Goal: Task Accomplishment & Management: Manage account settings

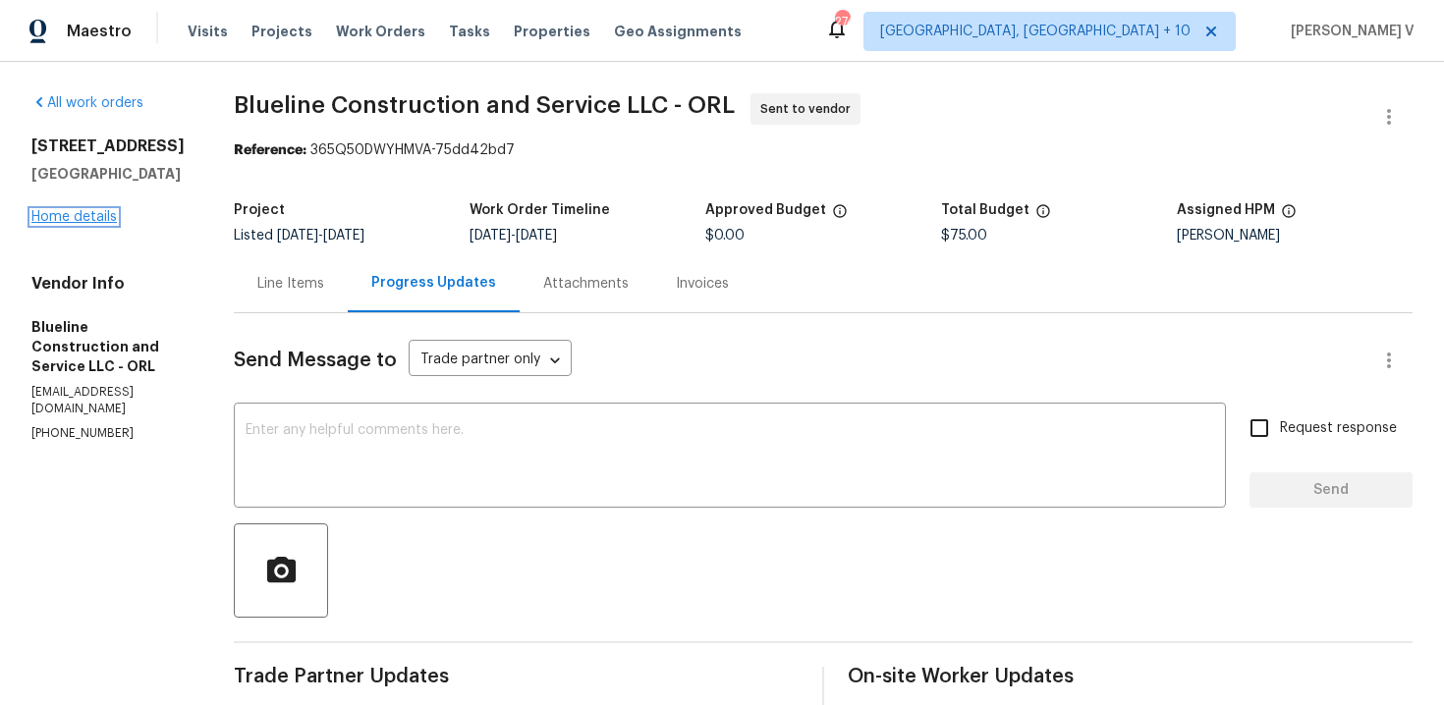
click at [88, 219] on link "Home details" at bounding box center [73, 217] width 85 height 14
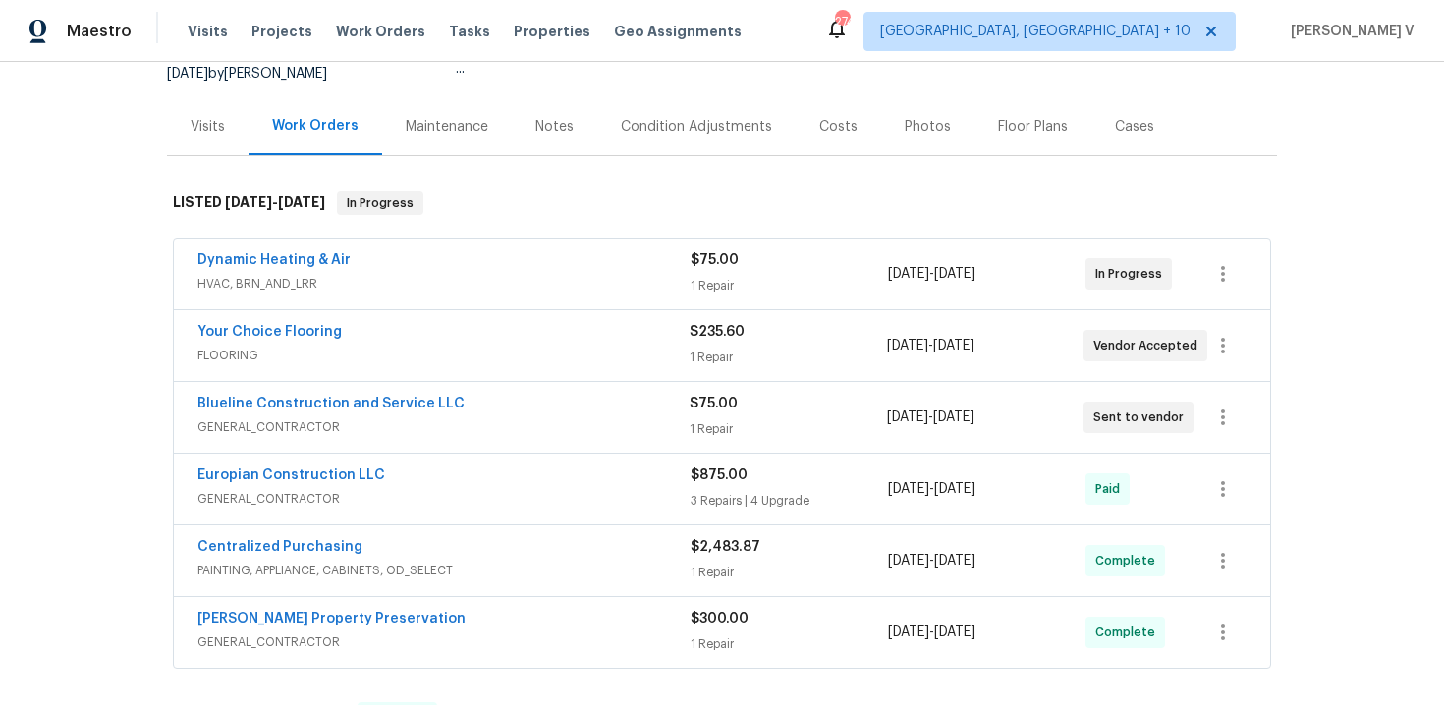
scroll to position [284, 0]
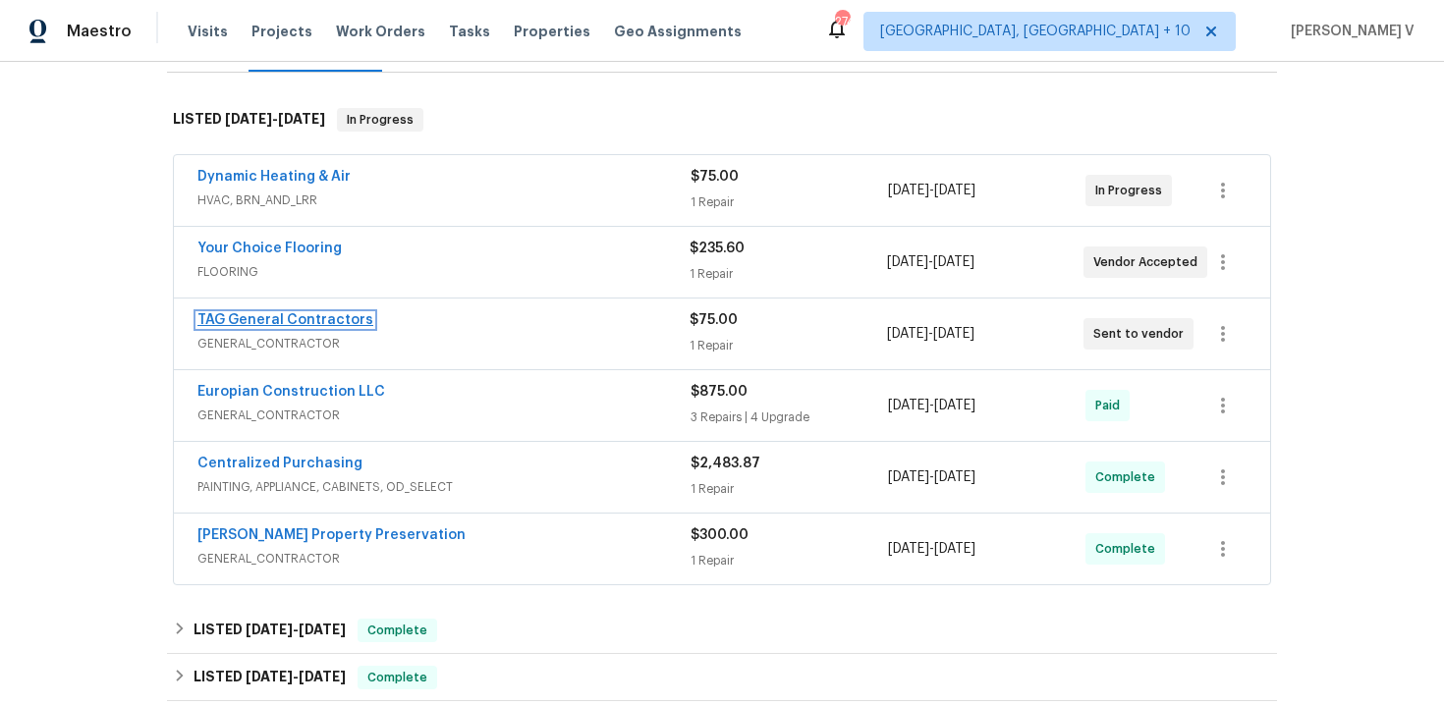
click at [267, 316] on link "TAG General Contractors" at bounding box center [285, 320] width 176 height 14
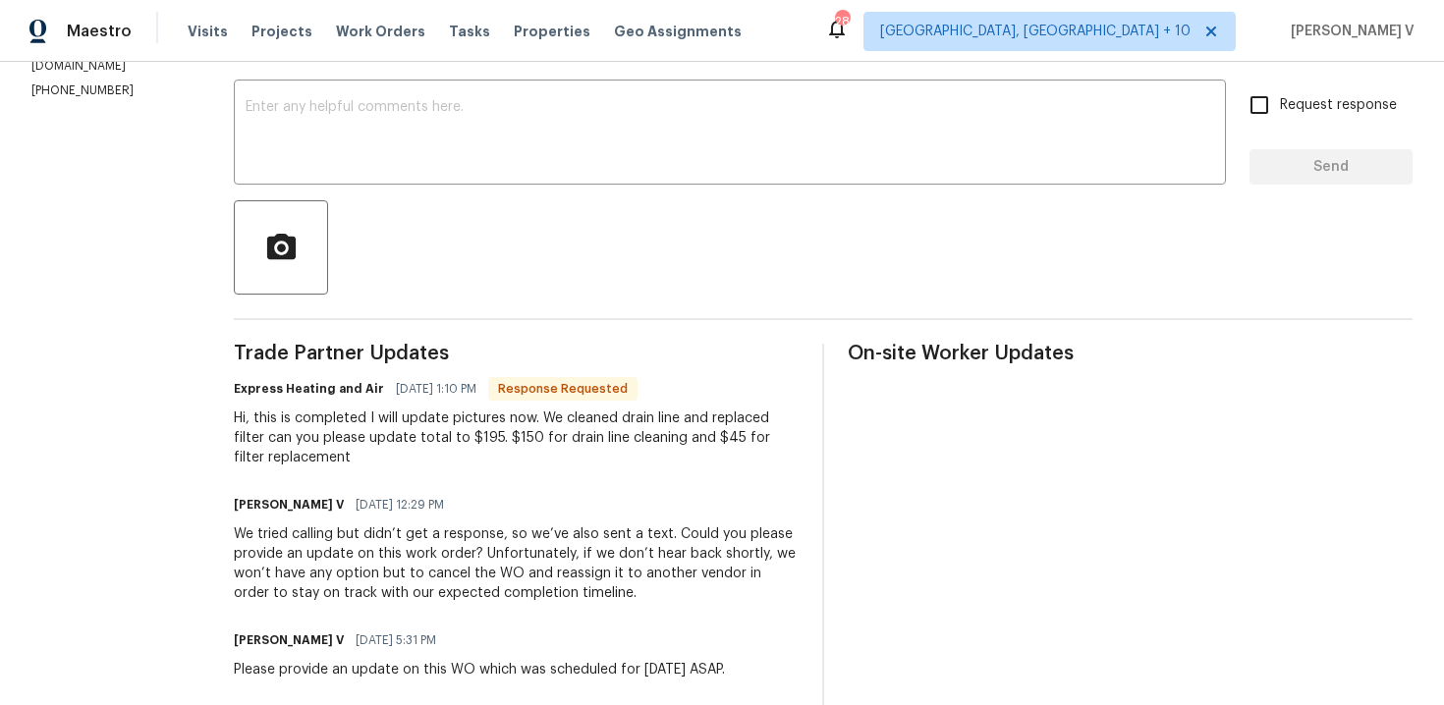
scroll to position [362, 0]
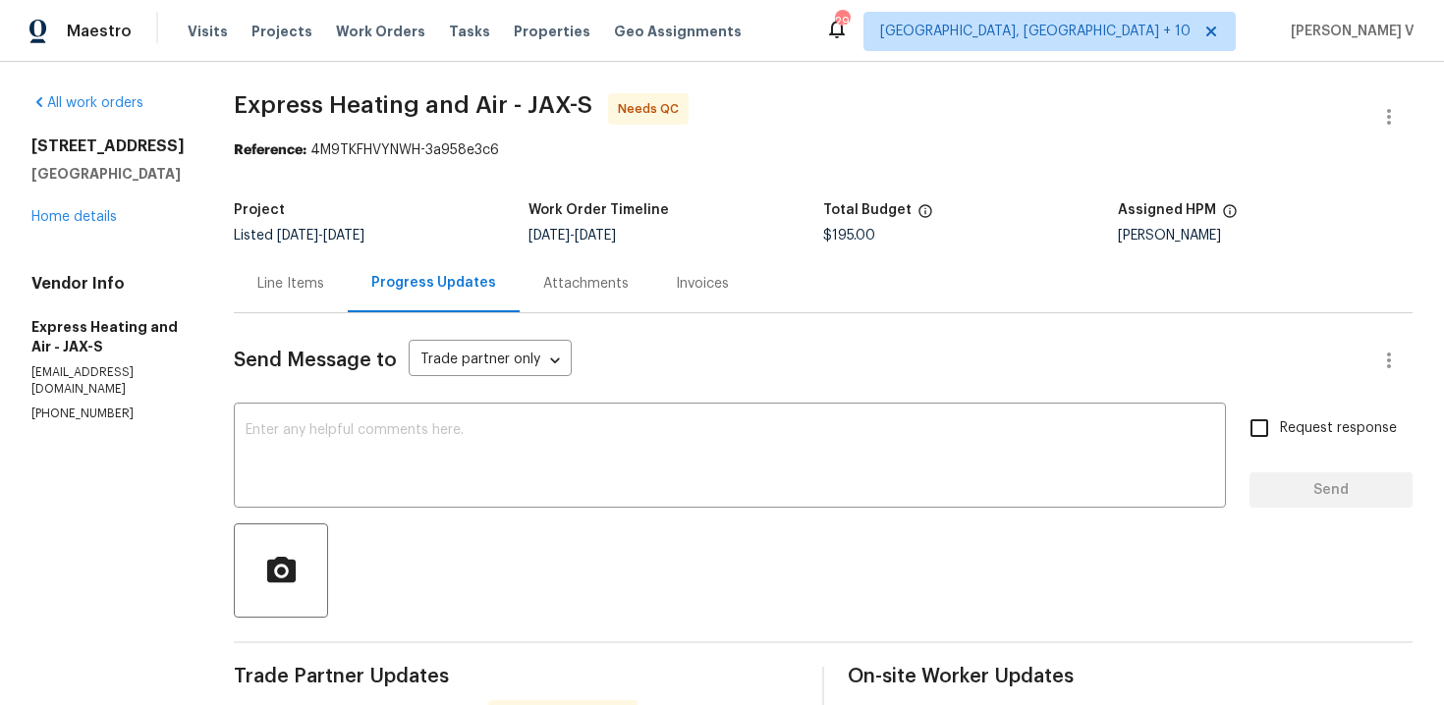
click at [323, 283] on div "Line Items" at bounding box center [290, 284] width 67 height 20
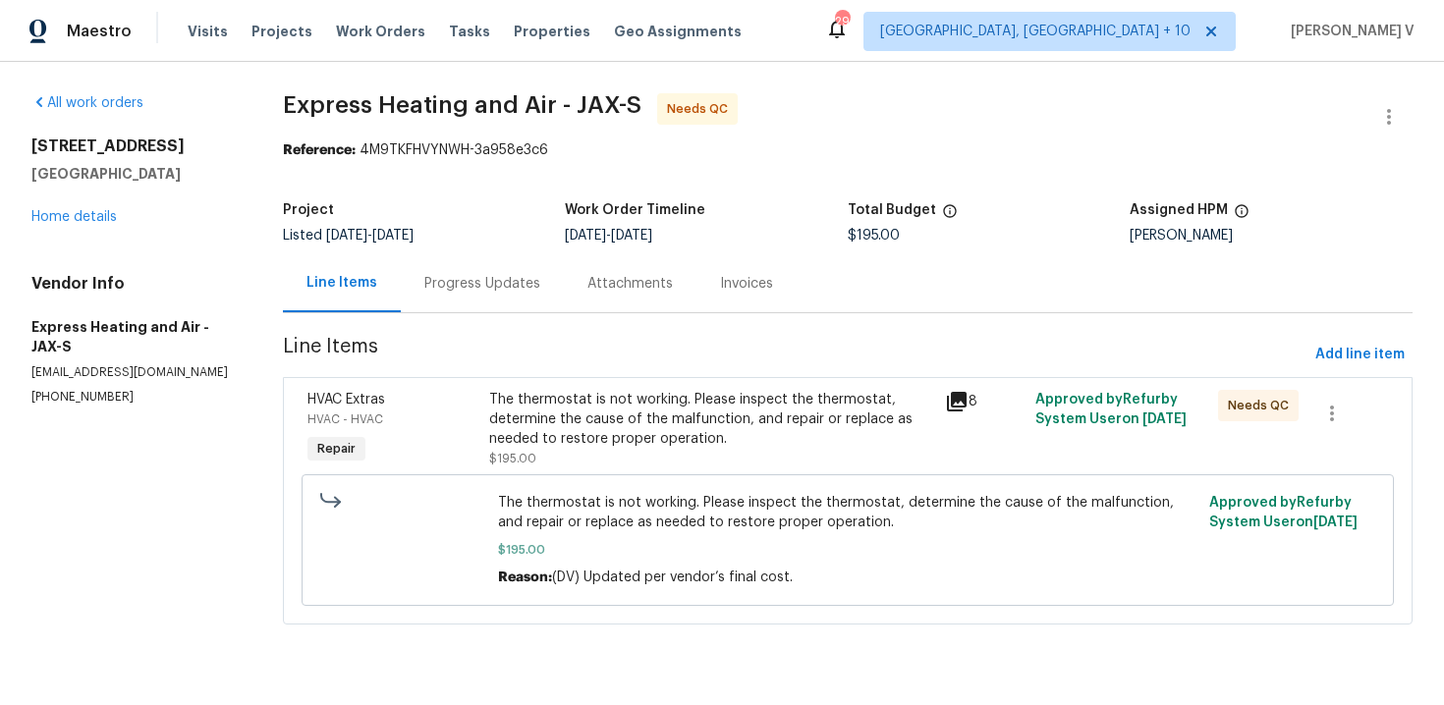
click at [695, 428] on div "The thermostat is not working. Please inspect the thermostat, determine the cau…" at bounding box center [710, 419] width 443 height 59
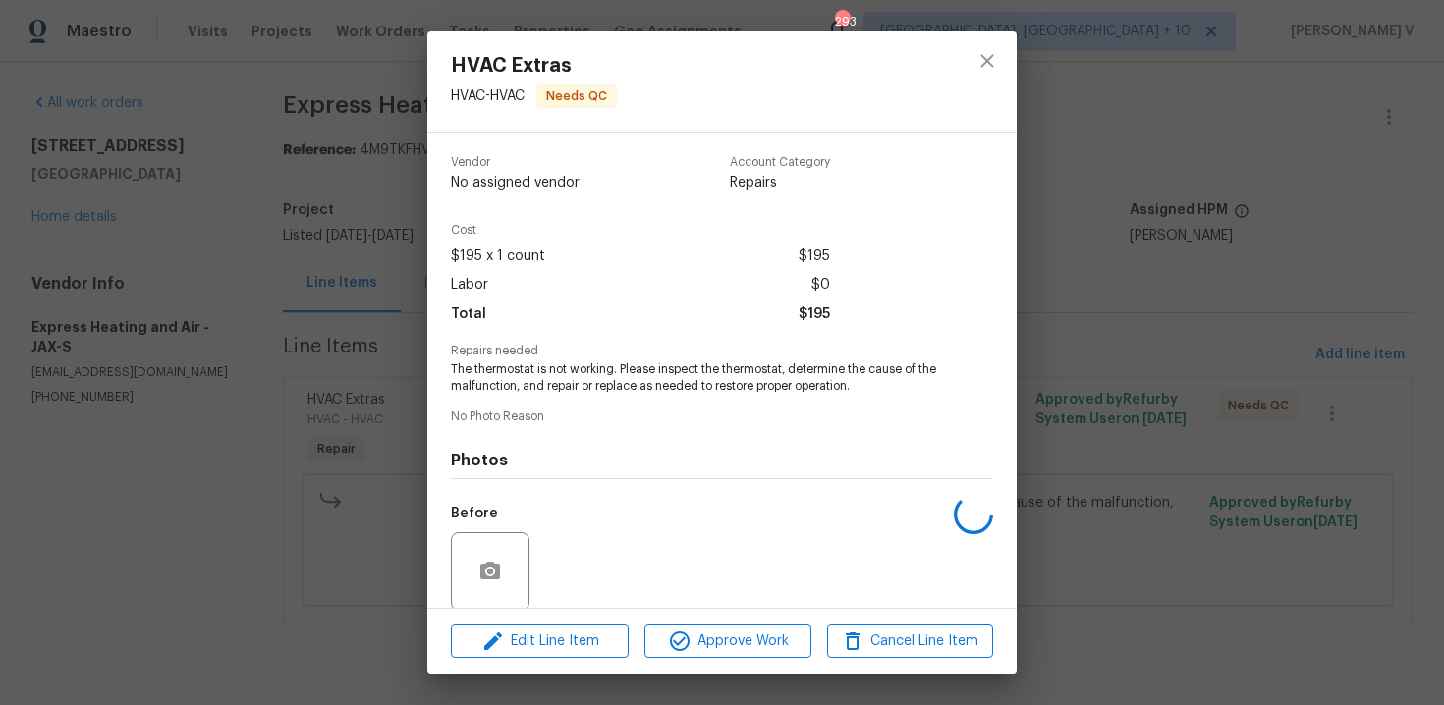
scroll to position [150, 0]
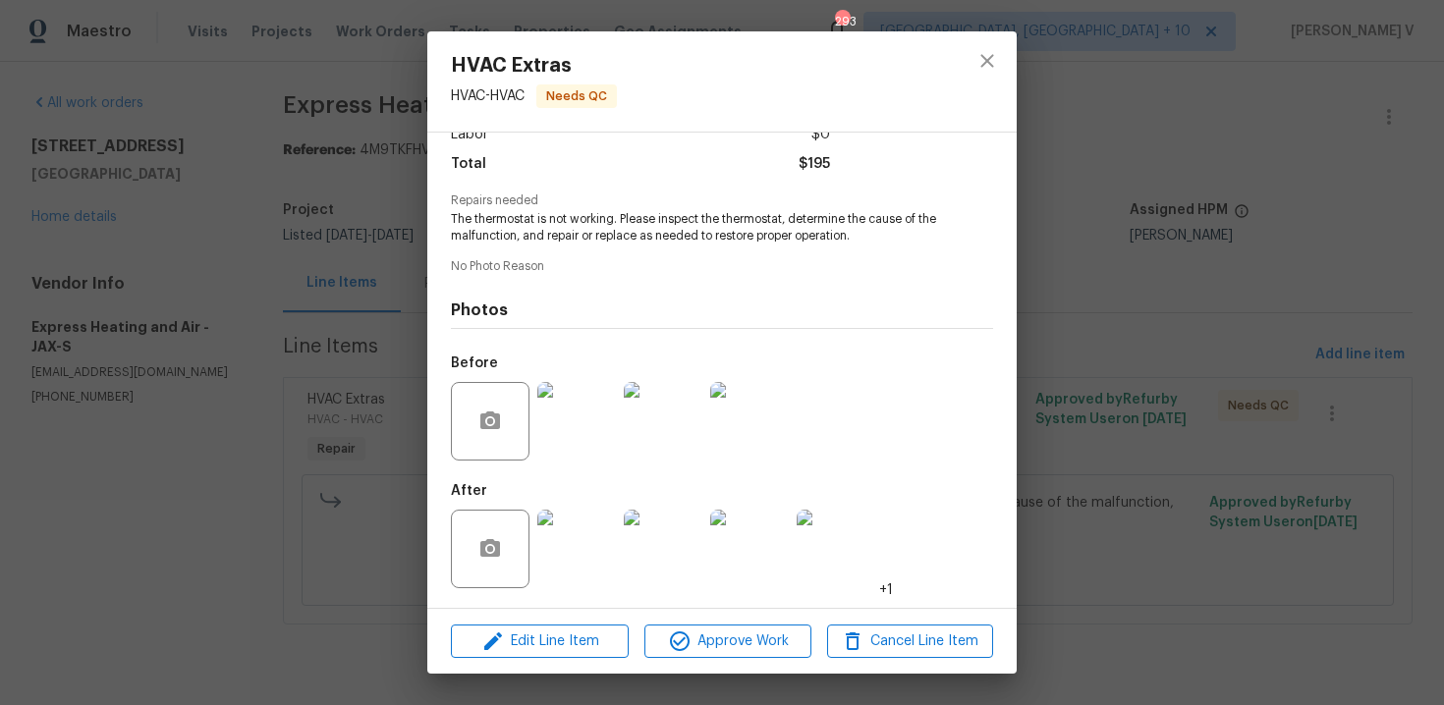
click at [576, 558] on img at bounding box center [576, 549] width 79 height 79
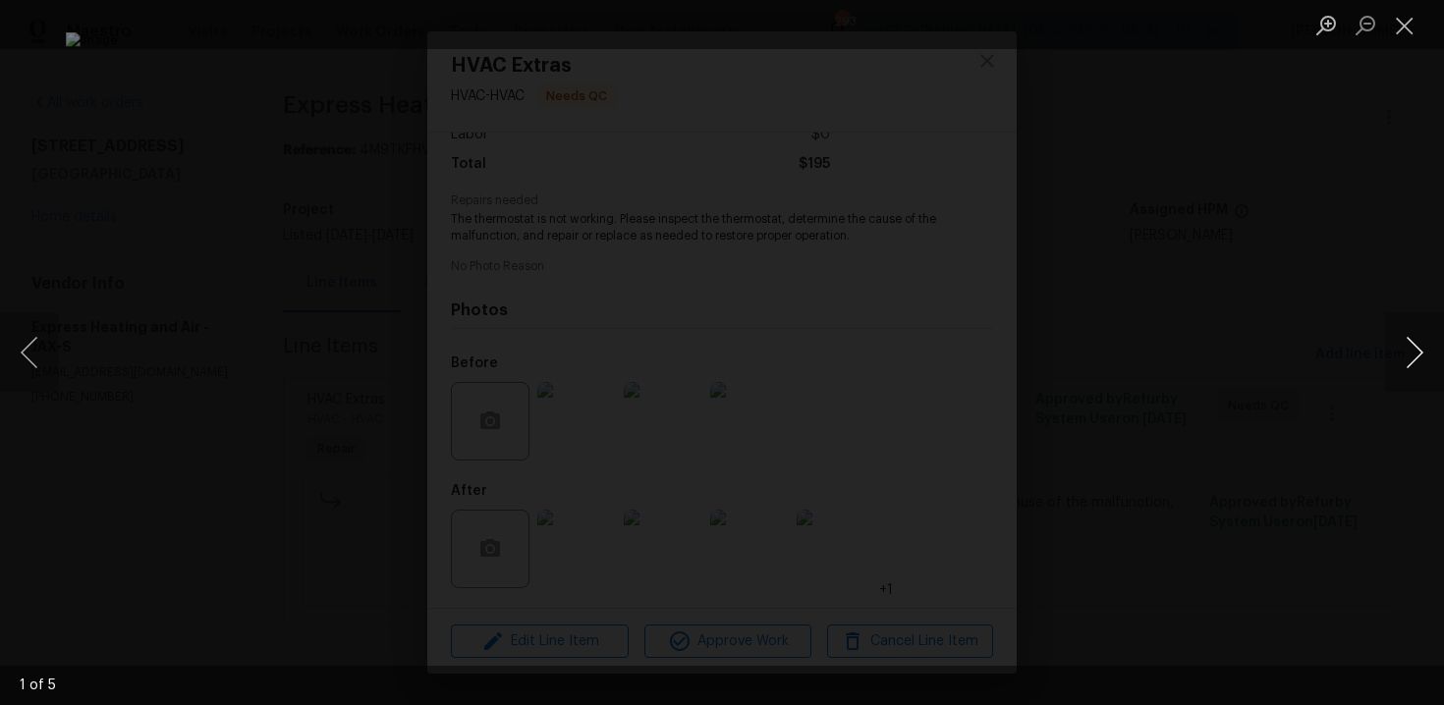
click at [1421, 352] on button "Next image" at bounding box center [1414, 352] width 59 height 79
click at [1285, 80] on div "Lightbox" at bounding box center [722, 352] width 1444 height 705
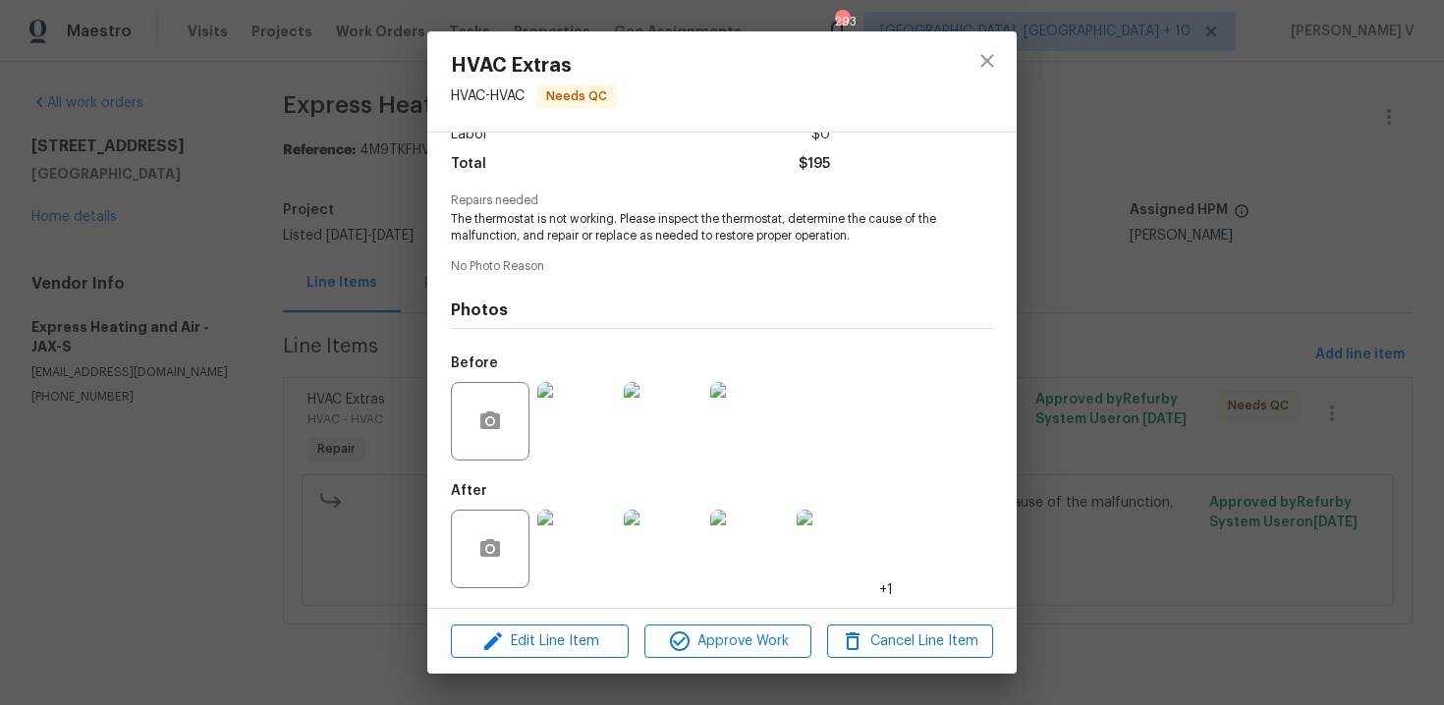
click at [1285, 80] on div "HVAC Extras HVAC - HVAC Needs QC Vendor Express Heating and Air Account Categor…" at bounding box center [722, 352] width 1444 height 705
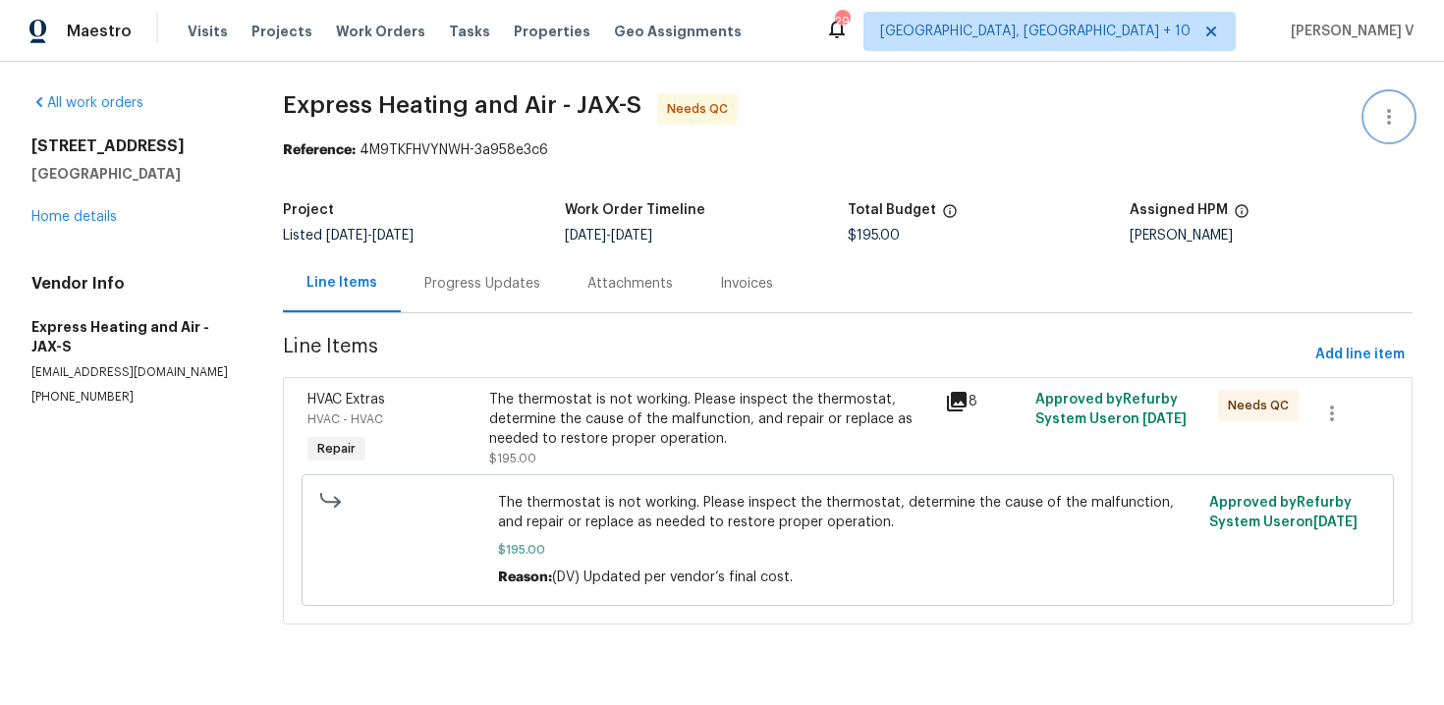
click at [1381, 115] on icon "button" at bounding box center [1389, 117] width 24 height 24
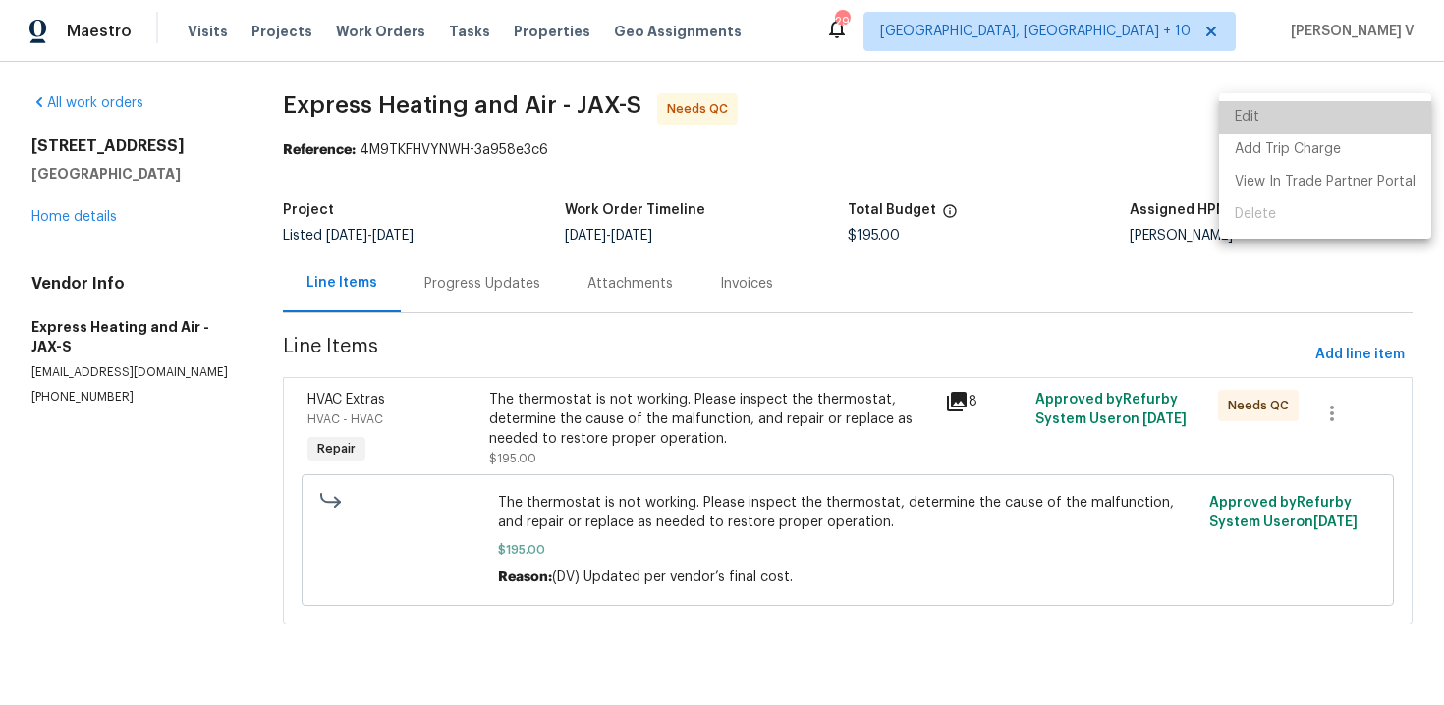
click at [1381, 115] on li "Edit" at bounding box center [1325, 117] width 212 height 32
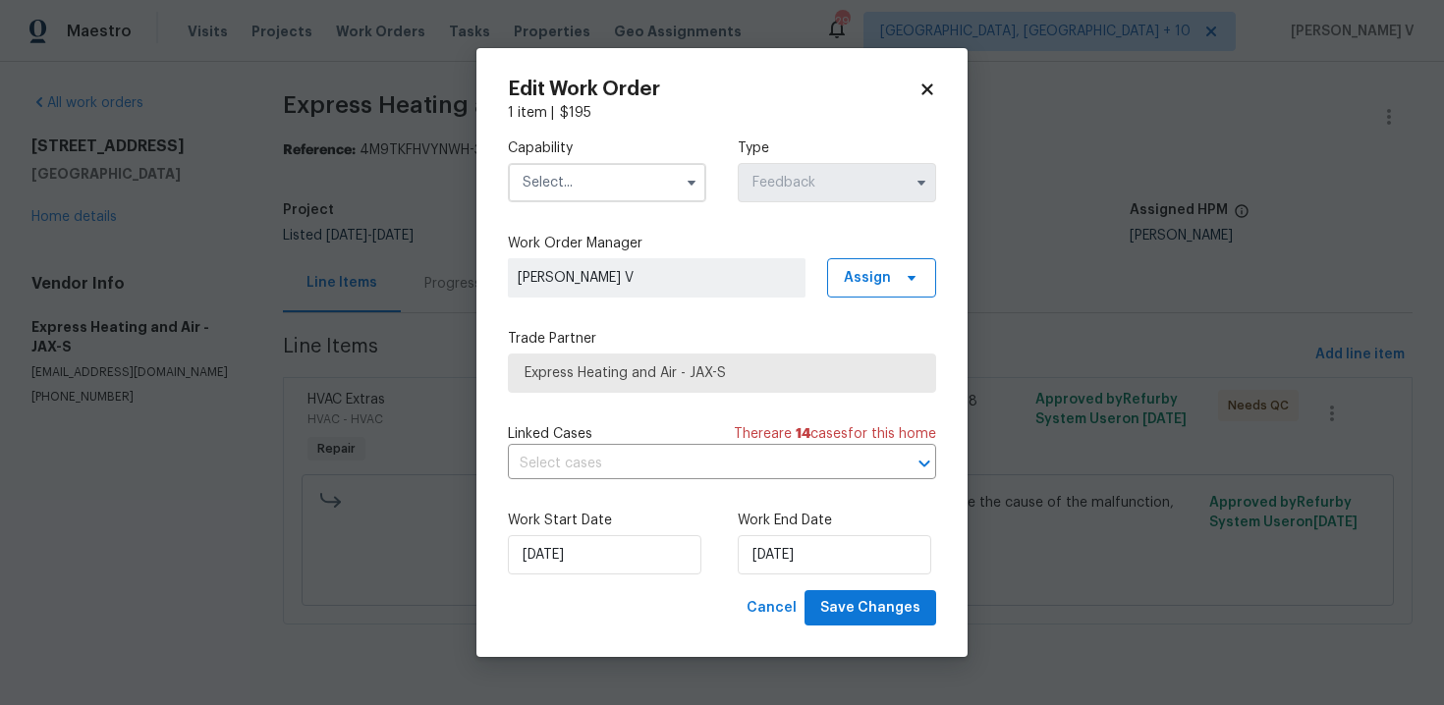
click at [572, 196] on input "text" at bounding box center [607, 182] width 198 height 39
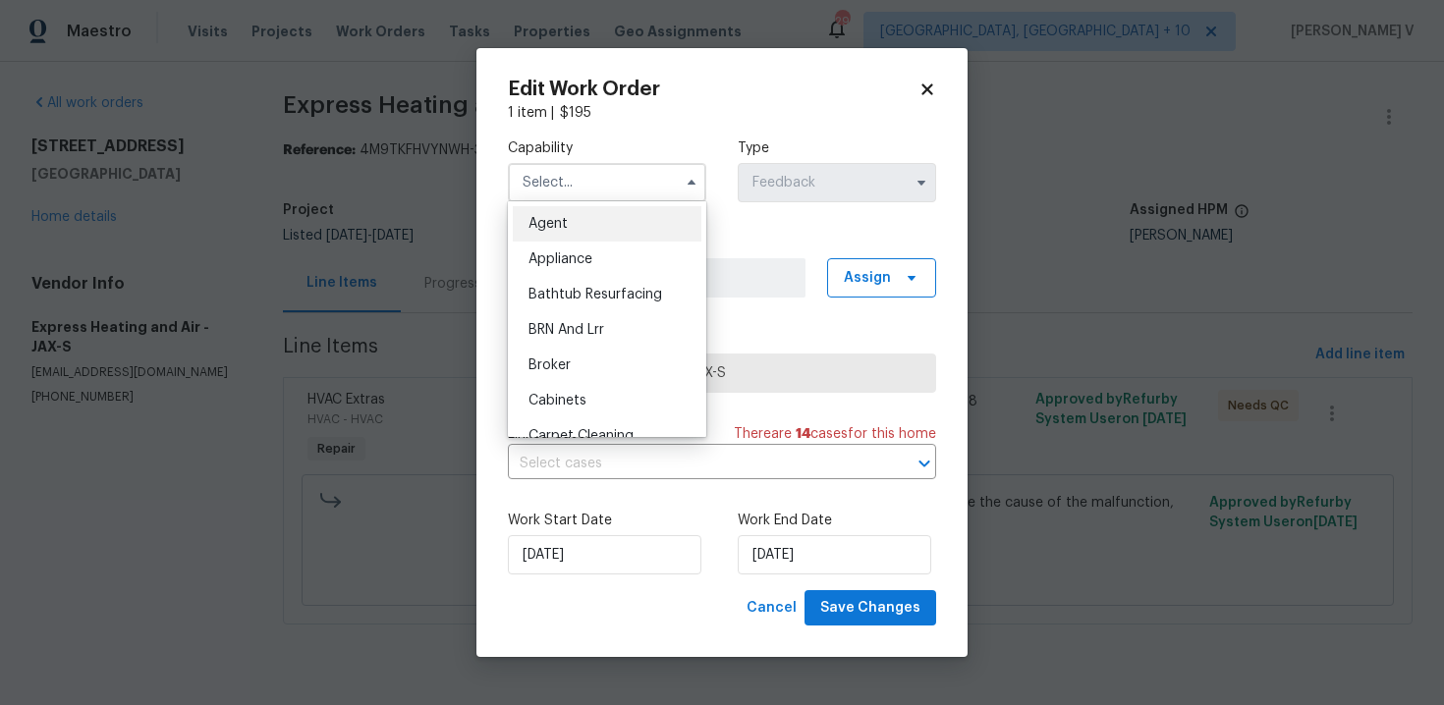
click at [554, 223] on span "Agent" at bounding box center [548, 224] width 39 height 14
type input "Agent"
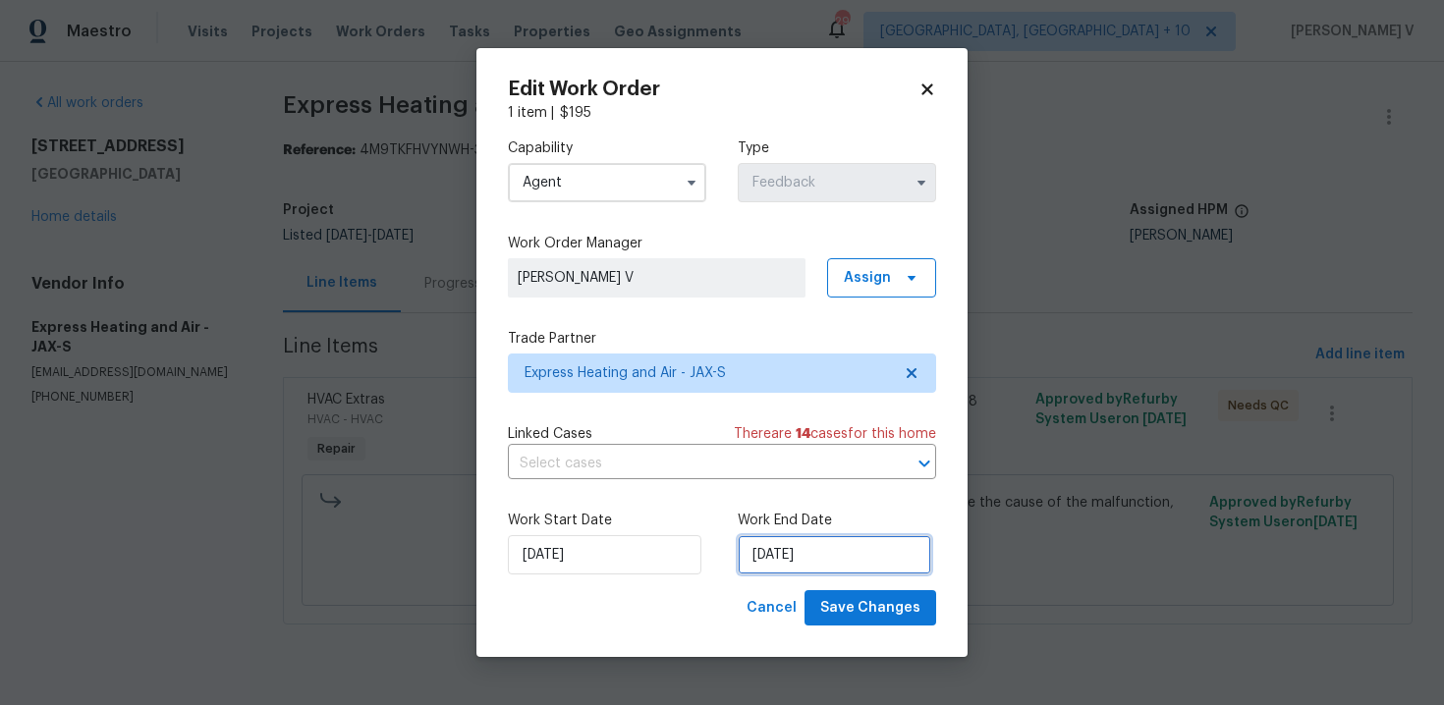
click at [814, 541] on input "04/09/2025" at bounding box center [835, 554] width 194 height 39
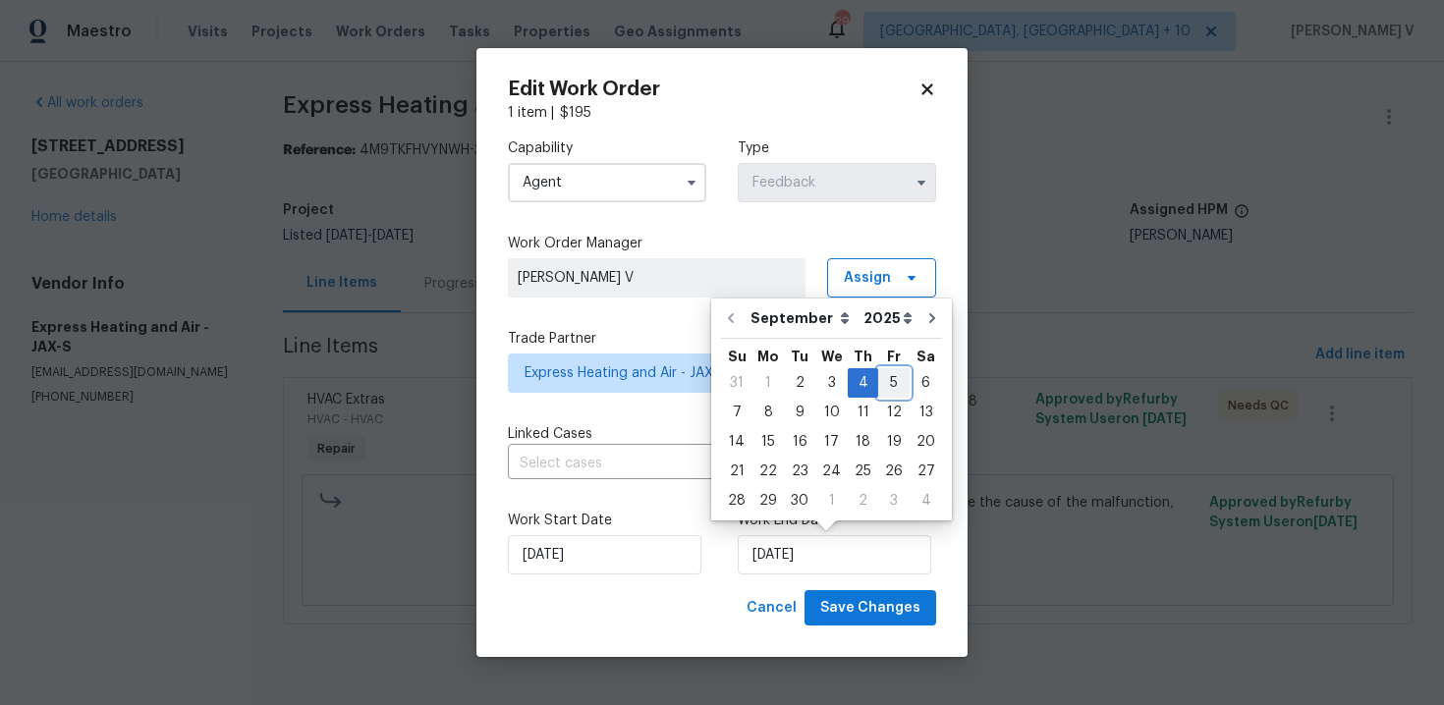
click at [883, 379] on div "5" at bounding box center [893, 383] width 31 height 28
type input "05/09/2025"
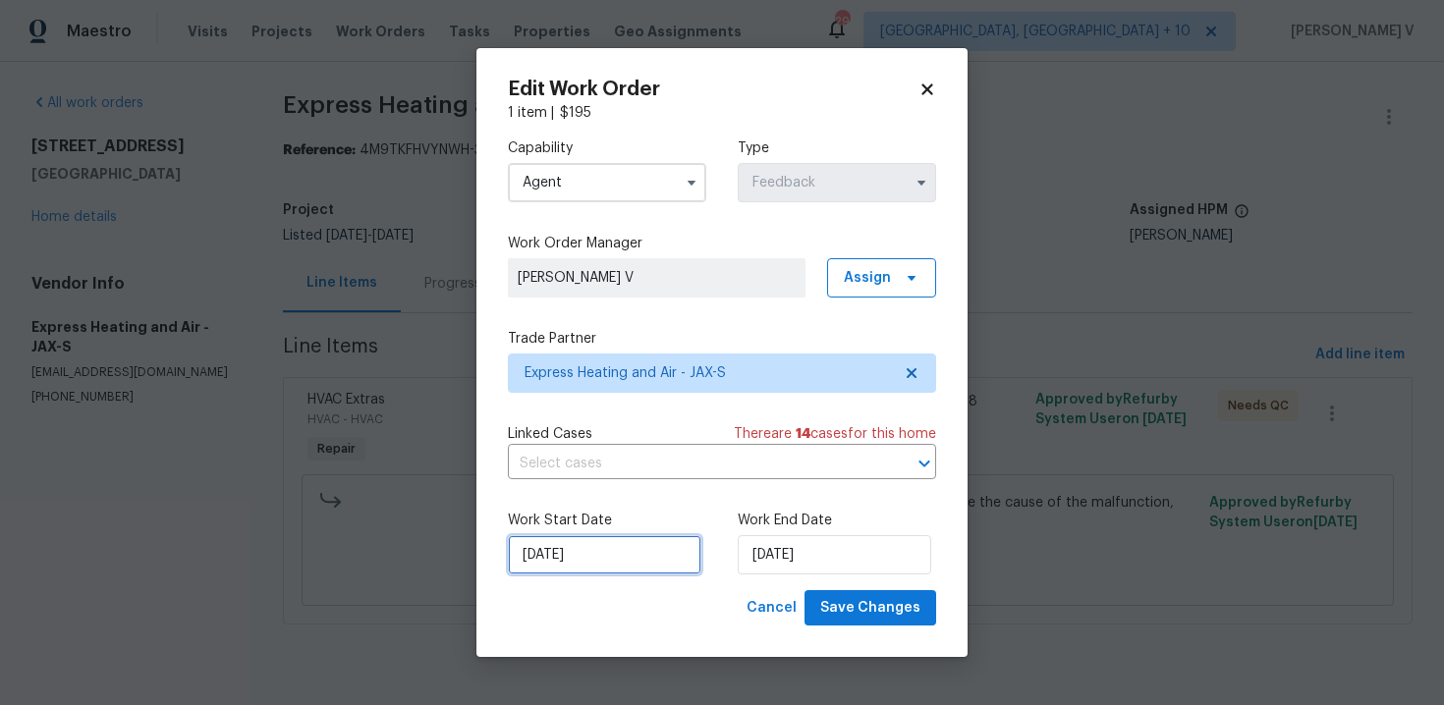
click at [565, 568] on input "02/09/2025" at bounding box center [605, 554] width 194 height 39
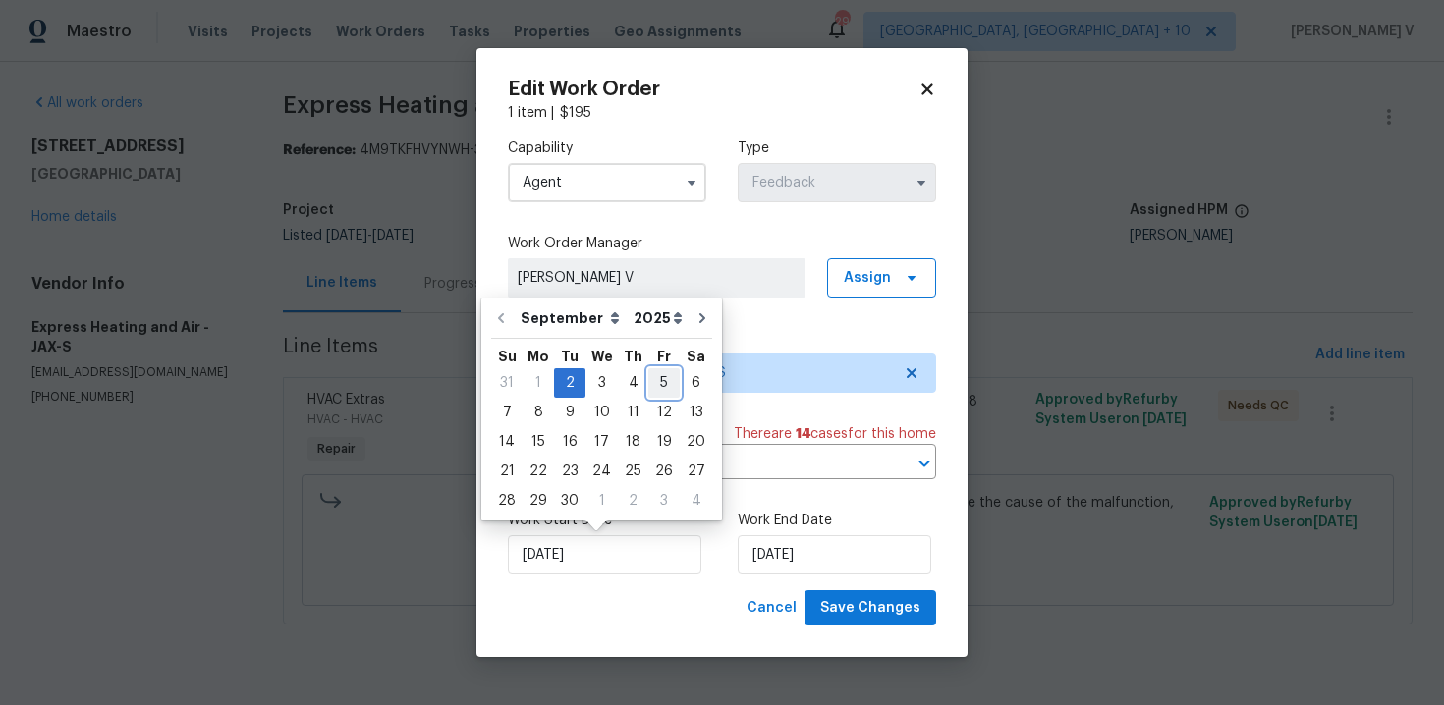
click at [651, 380] on div "5" at bounding box center [663, 383] width 31 height 28
type input "05/09/2025"
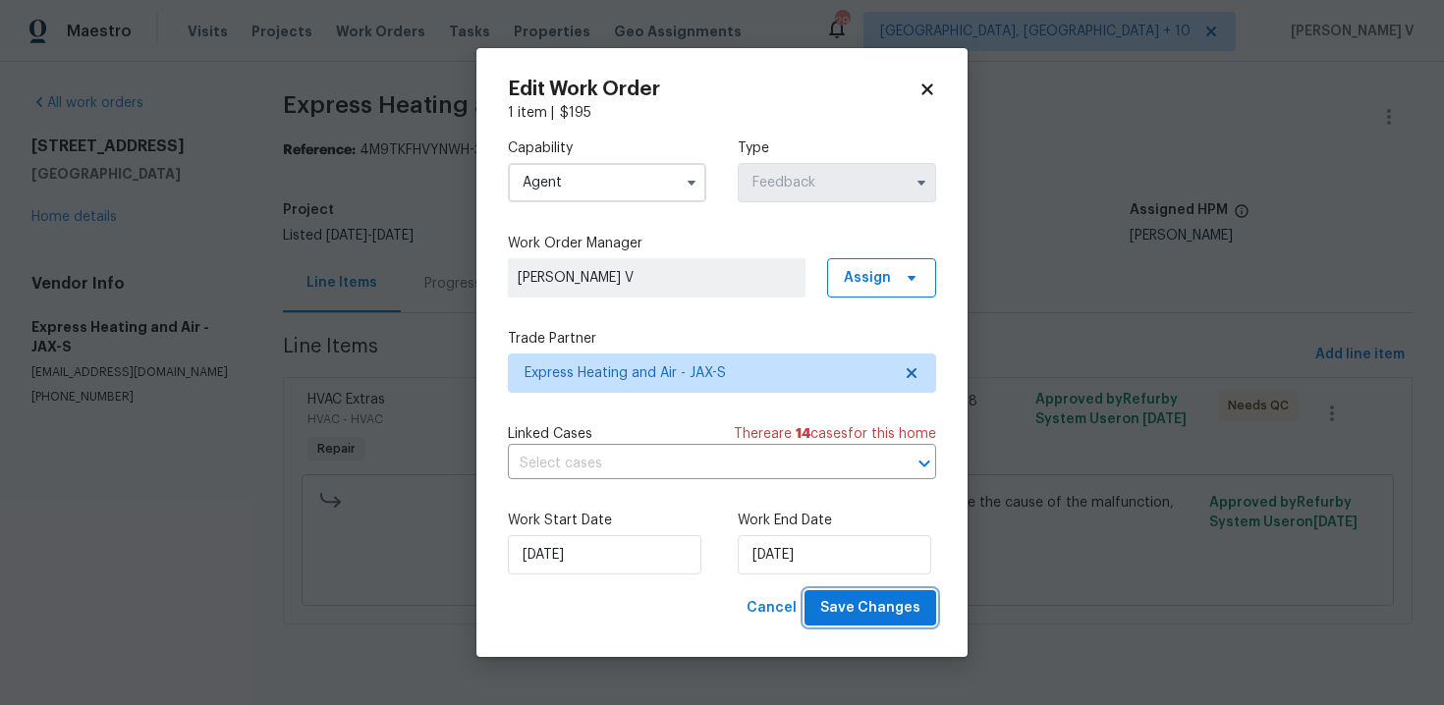
click at [840, 613] on span "Save Changes" at bounding box center [870, 608] width 100 height 25
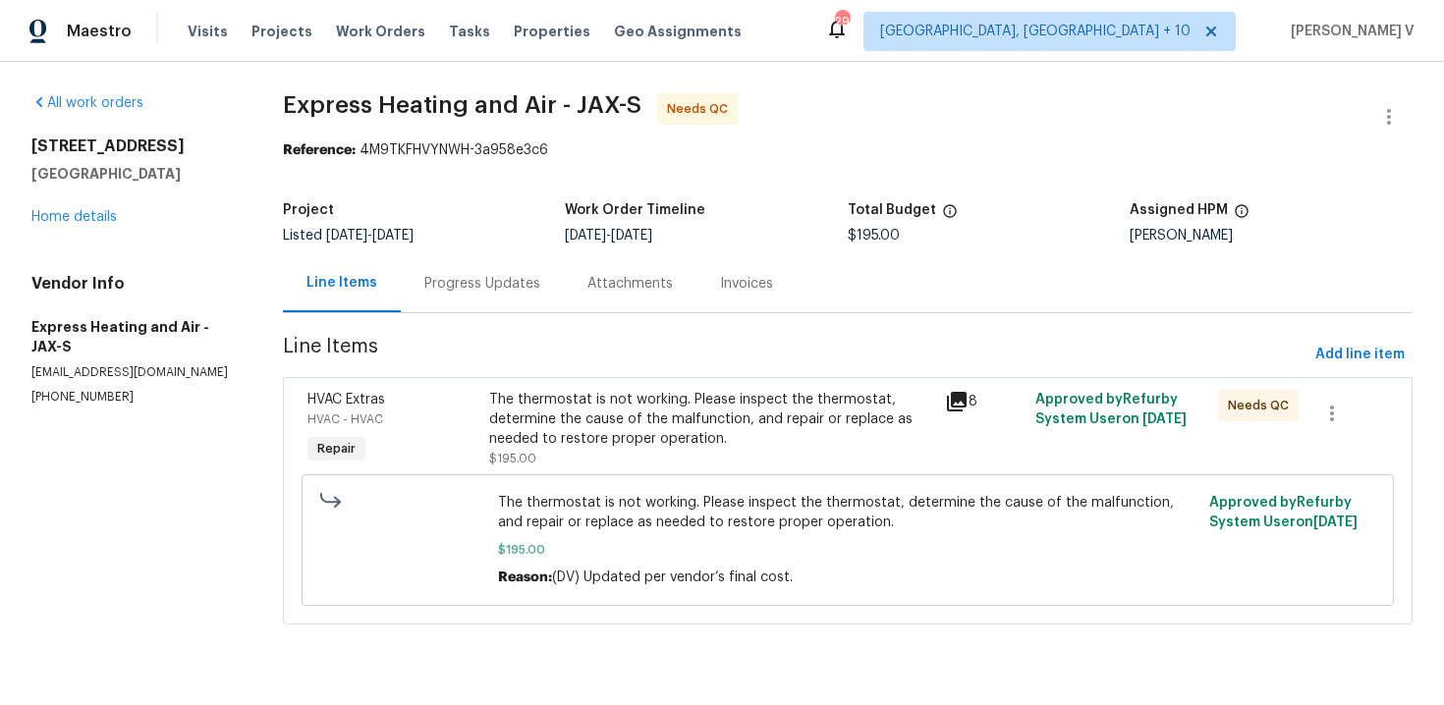
click at [447, 272] on div "Progress Updates" at bounding box center [482, 283] width 163 height 58
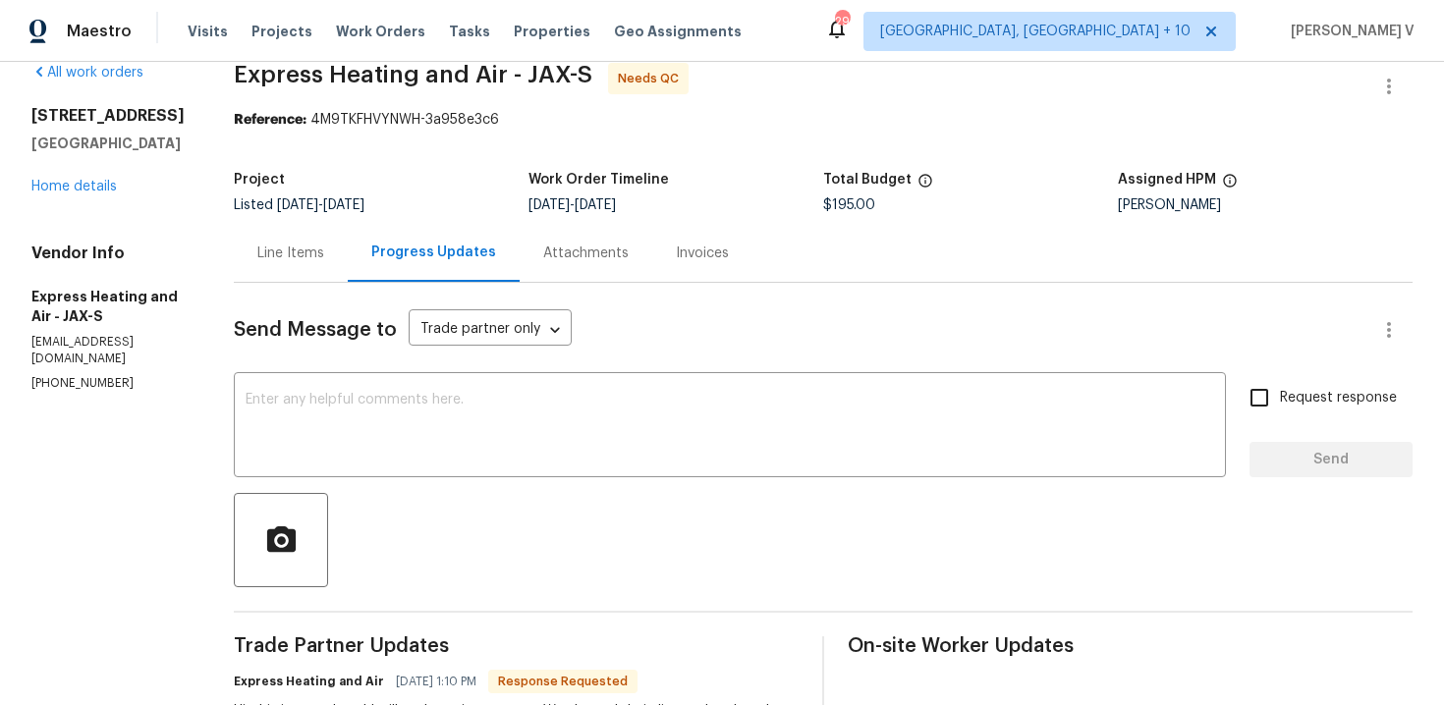
scroll to position [1, 0]
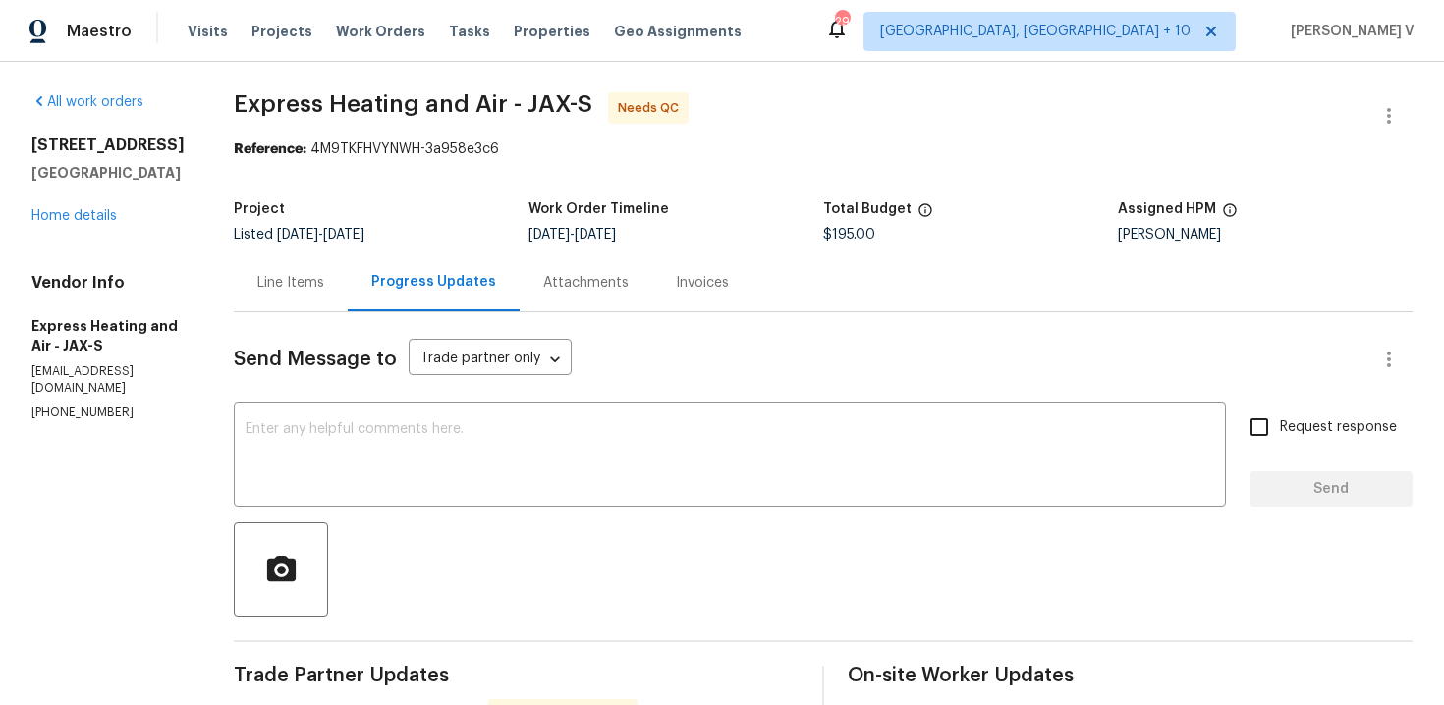
click at [315, 259] on div "Line Items" at bounding box center [291, 282] width 114 height 58
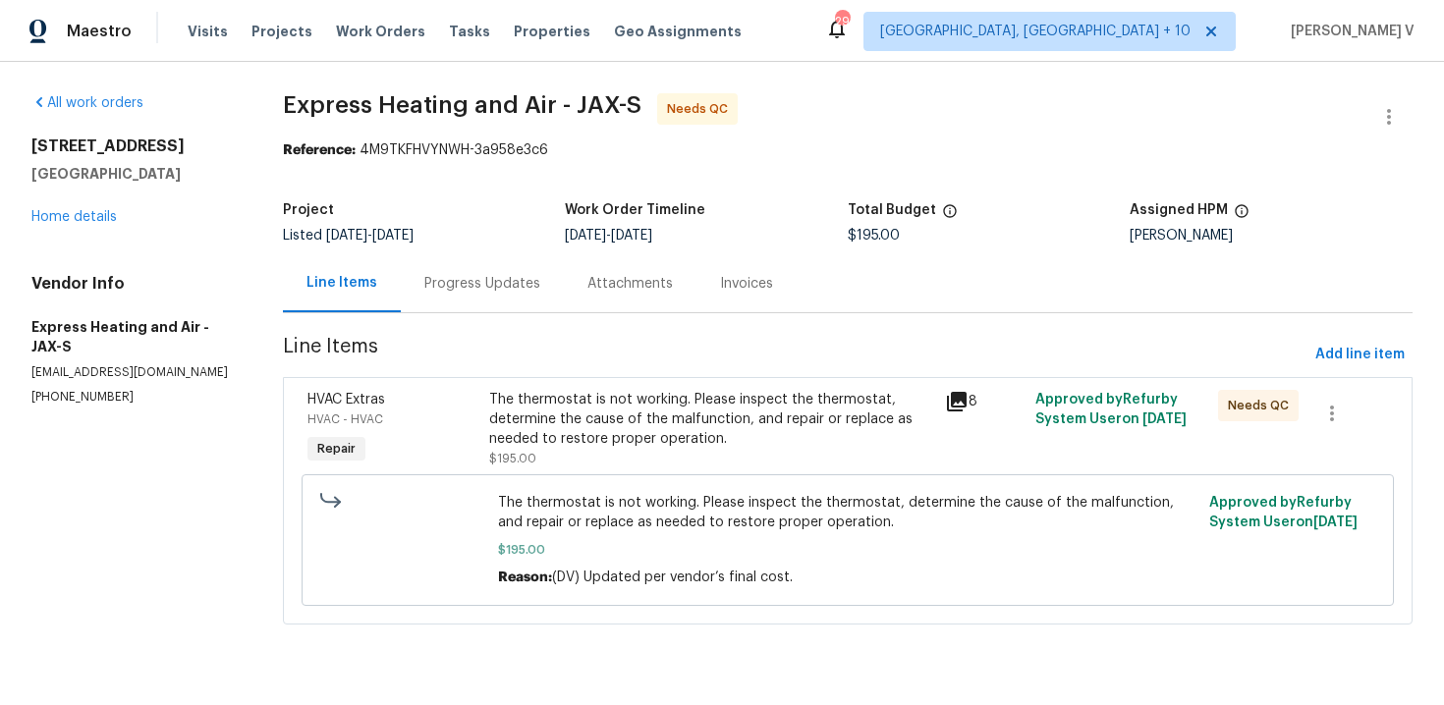
click at [589, 449] on div "The thermostat is not working. Please inspect the thermostat, determine the cau…" at bounding box center [710, 429] width 443 height 79
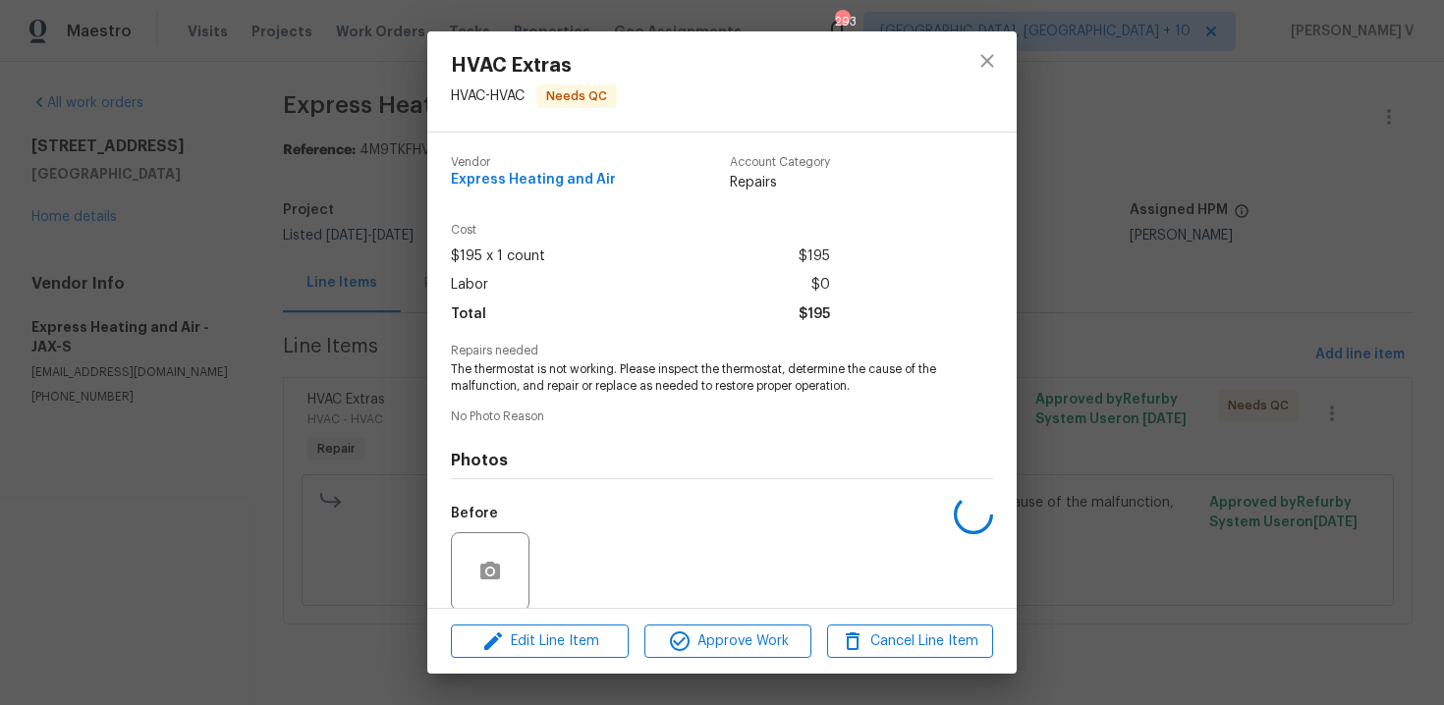
scroll to position [150, 0]
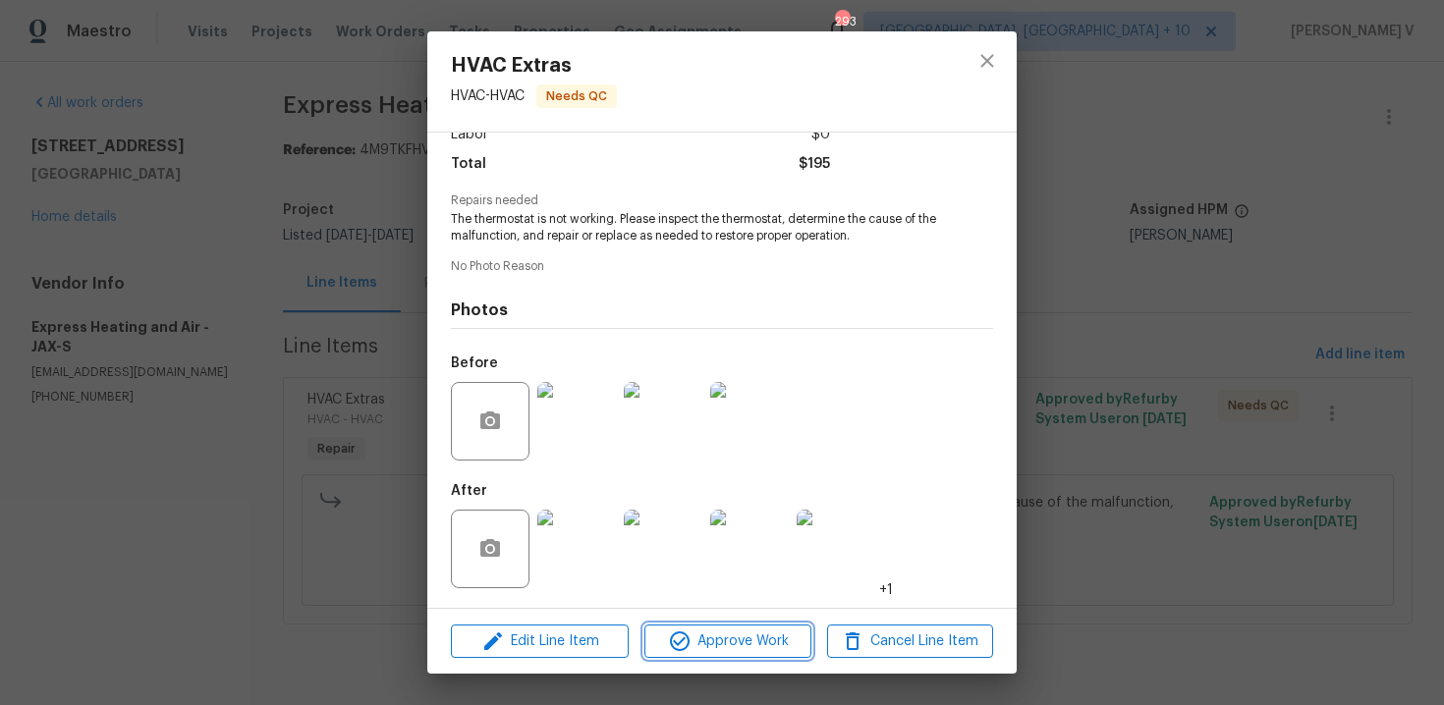
click at [730, 644] on span "Approve Work" at bounding box center [727, 642] width 154 height 25
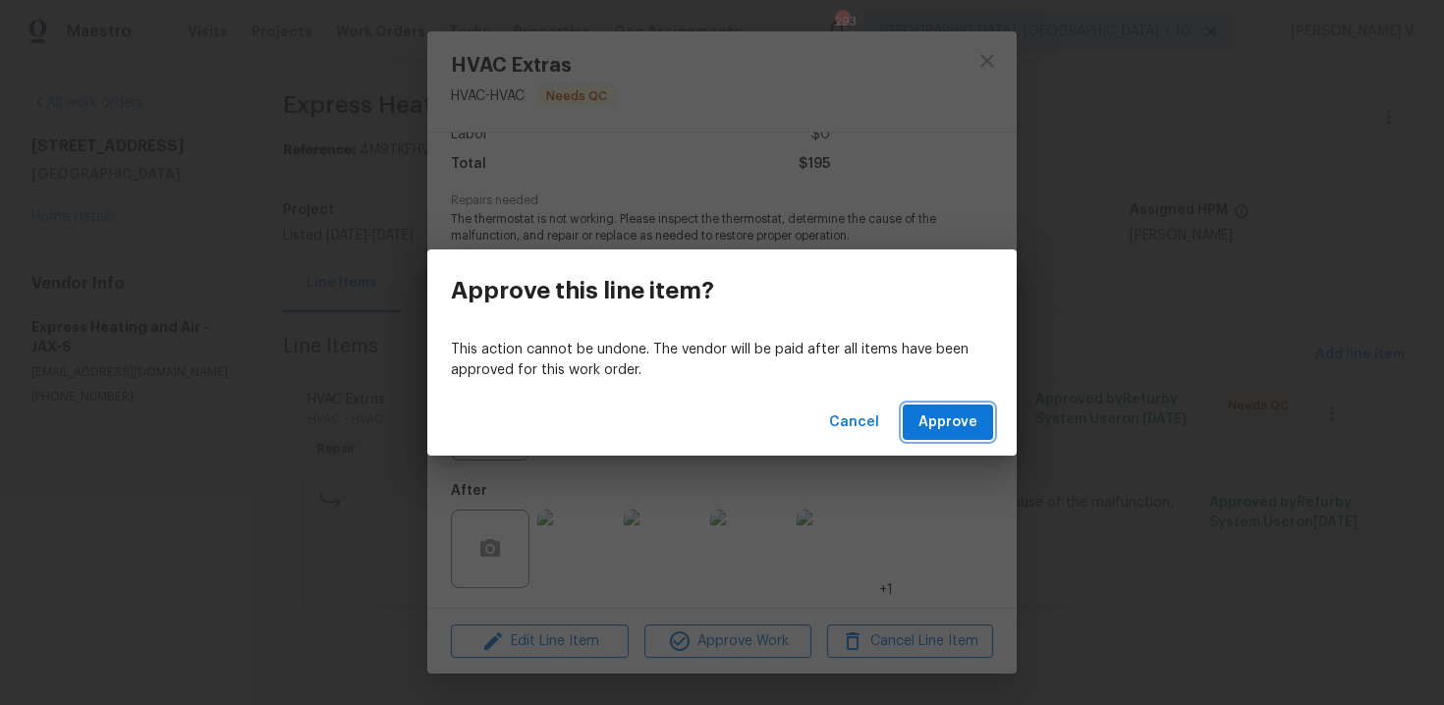
click at [950, 436] on button "Approve" at bounding box center [948, 423] width 90 height 36
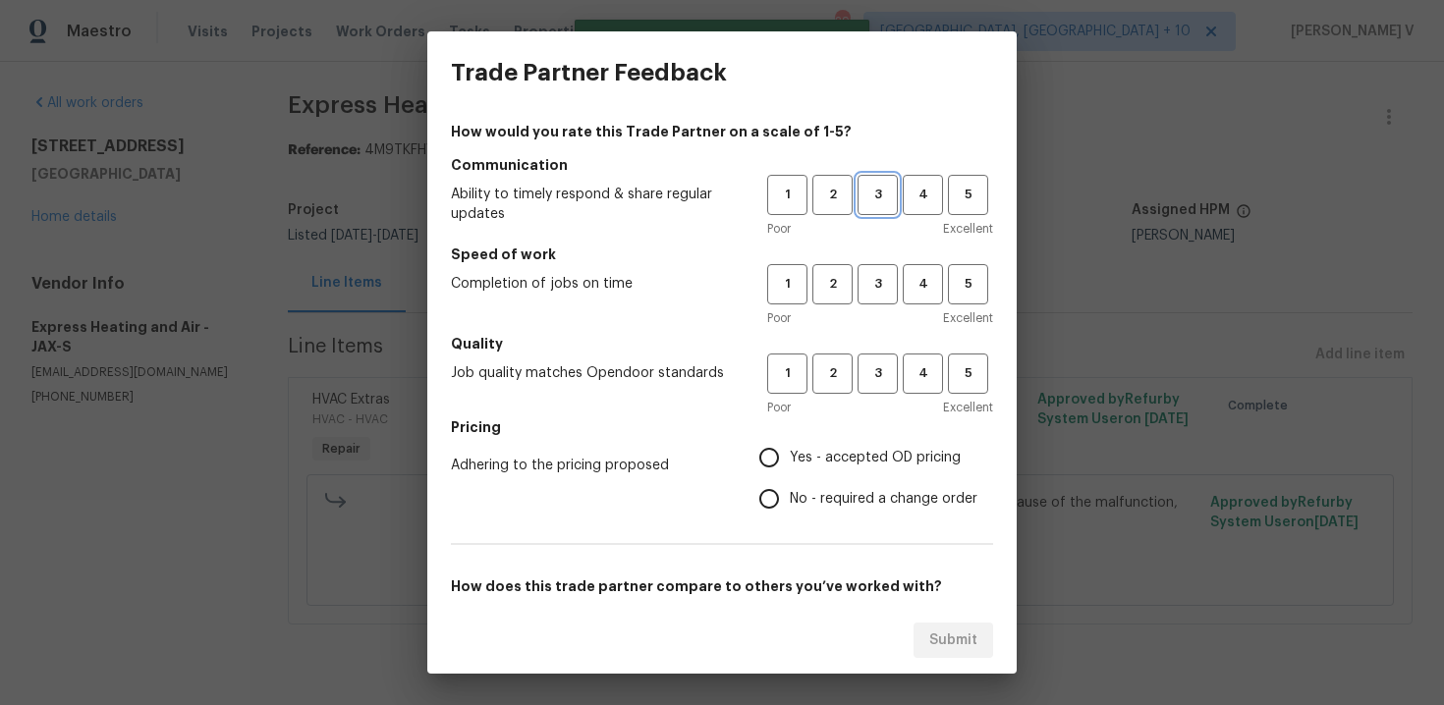
click at [884, 200] on span "3" at bounding box center [878, 195] width 36 height 23
click at [863, 310] on div "Poor Excellent" at bounding box center [880, 318] width 226 height 20
click at [874, 284] on span "3" at bounding box center [878, 284] width 36 height 23
click at [866, 370] on span "3" at bounding box center [878, 373] width 36 height 23
click at [735, 513] on div "Adhering to the pricing proposed Yes - accepted OD pricing No - required a chan…" at bounding box center [722, 478] width 542 height 83
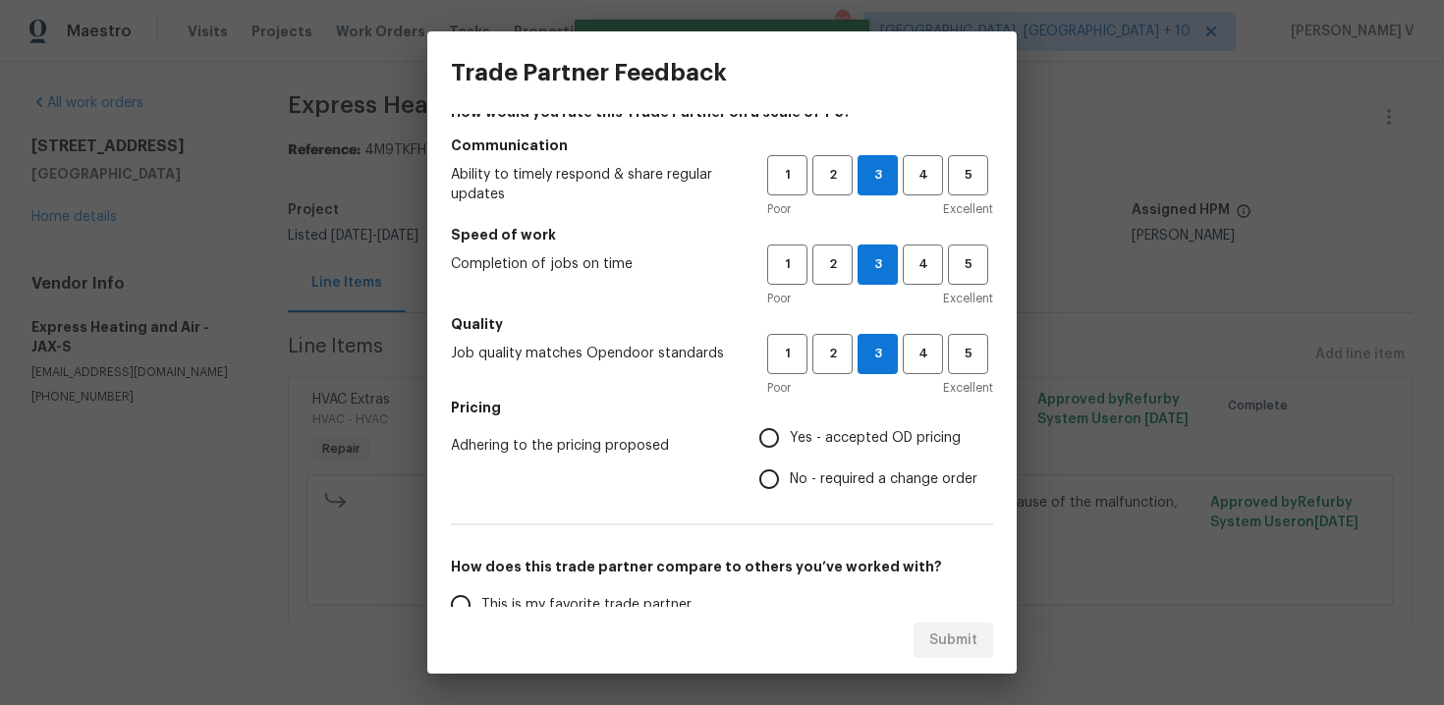
click at [795, 471] on span "No - required a change order" at bounding box center [884, 480] width 188 height 21
click at [790, 471] on input "No - required a change order" at bounding box center [769, 479] width 41 height 41
radio input "true"
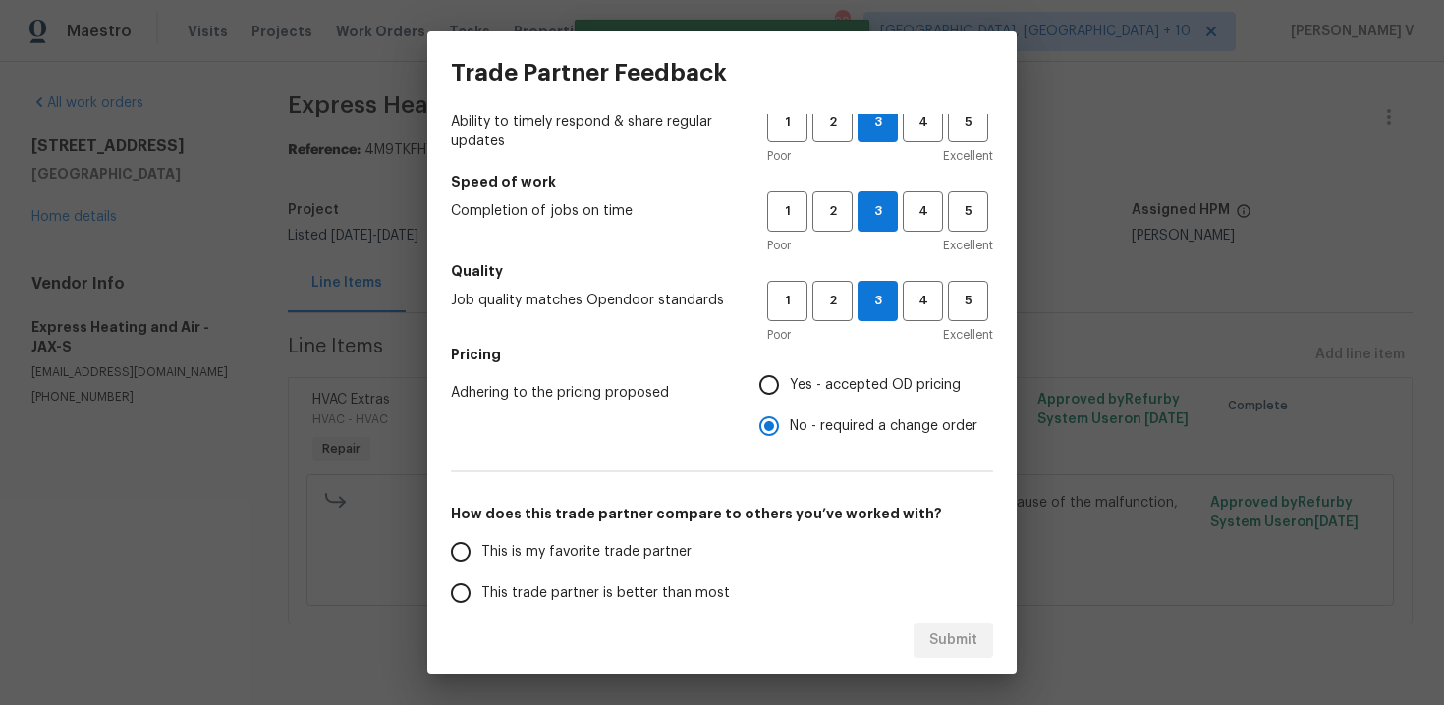
scroll to position [123, 0]
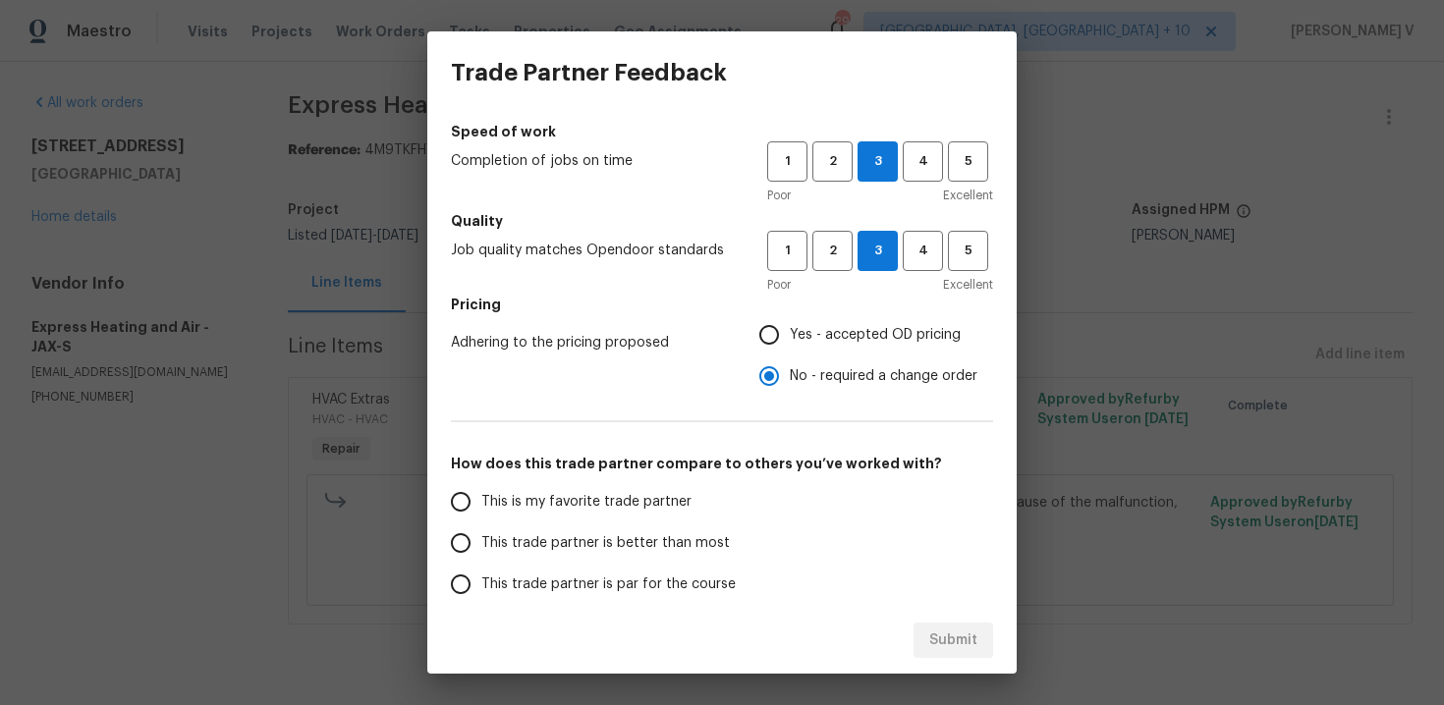
click at [637, 510] on span "This is my favorite trade partner" at bounding box center [586, 502] width 210 height 21
click at [481, 510] on input "This is my favorite trade partner" at bounding box center [460, 501] width 41 height 41
drag, startPoint x: 753, startPoint y: 526, endPoint x: 773, endPoint y: 530, distance: 20.3
click at [753, 527] on div "This is my favorite trade partner This trade partner is better than most This t…" at bounding box center [608, 584] width 315 height 206
click at [980, 643] on button "Submit" at bounding box center [954, 641] width 80 height 36
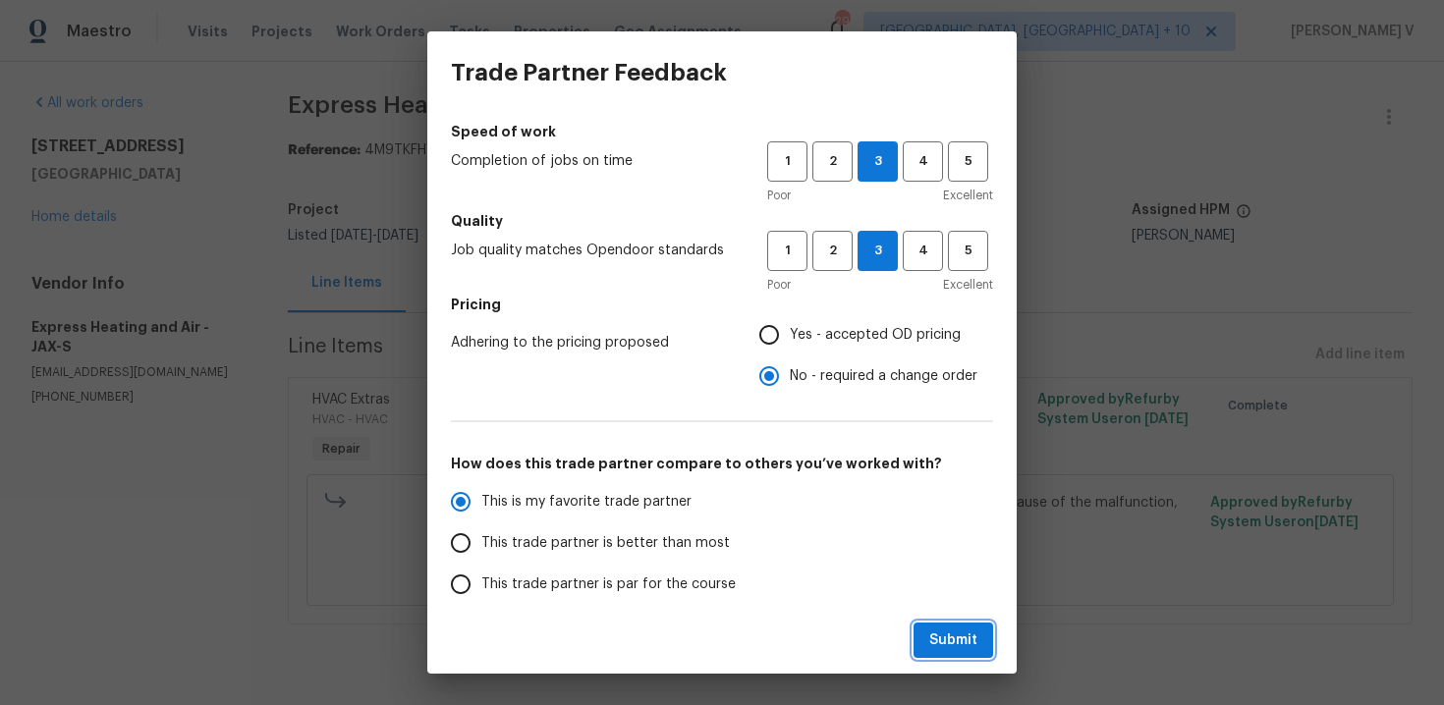
radio input "true"
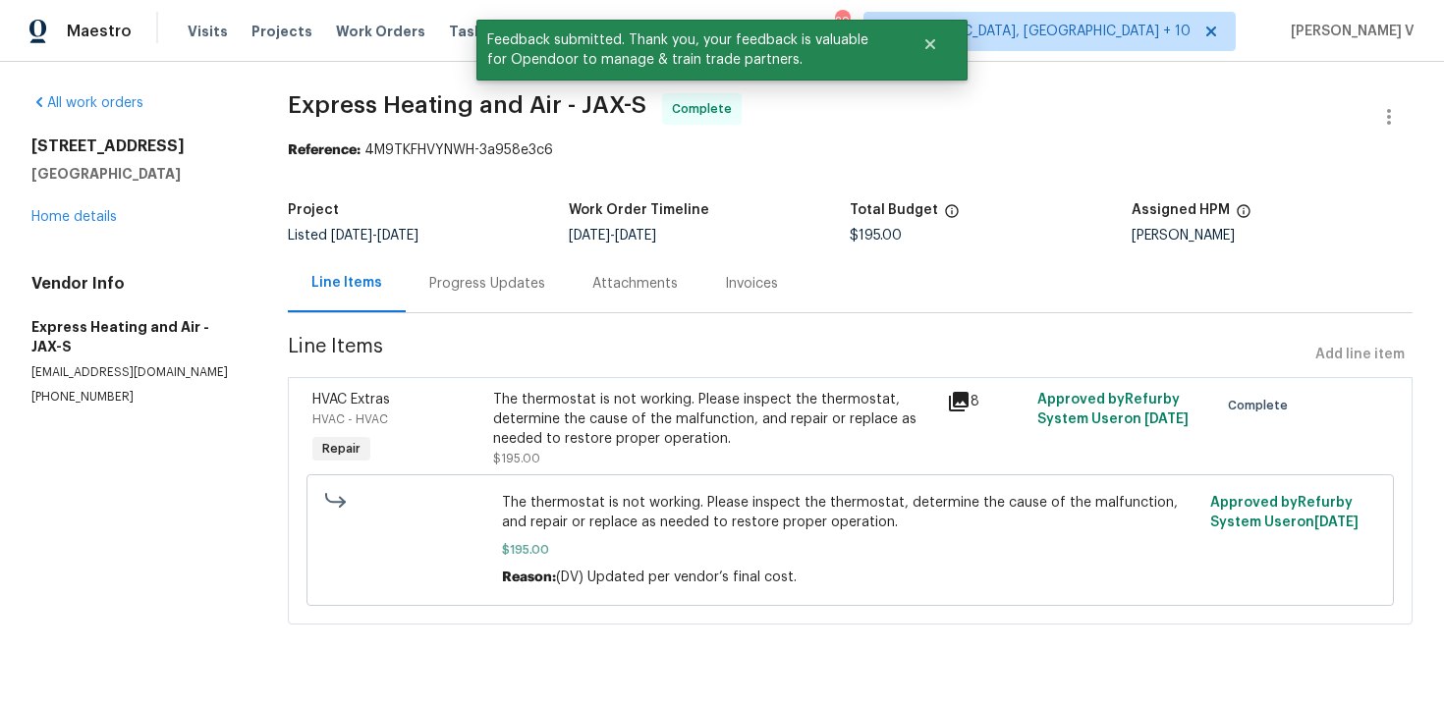
click at [494, 276] on div "Progress Updates" at bounding box center [487, 284] width 116 height 20
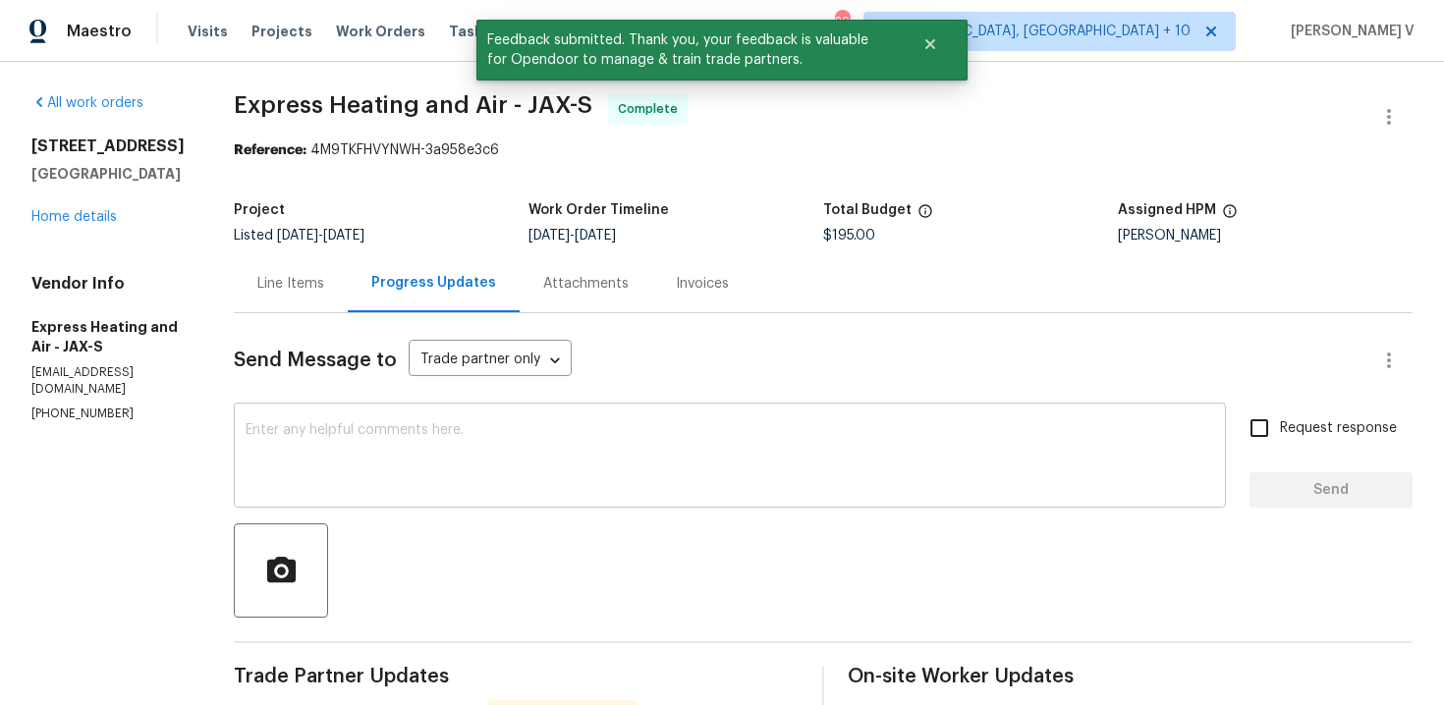
click at [485, 416] on div "x ​" at bounding box center [730, 458] width 992 height 100
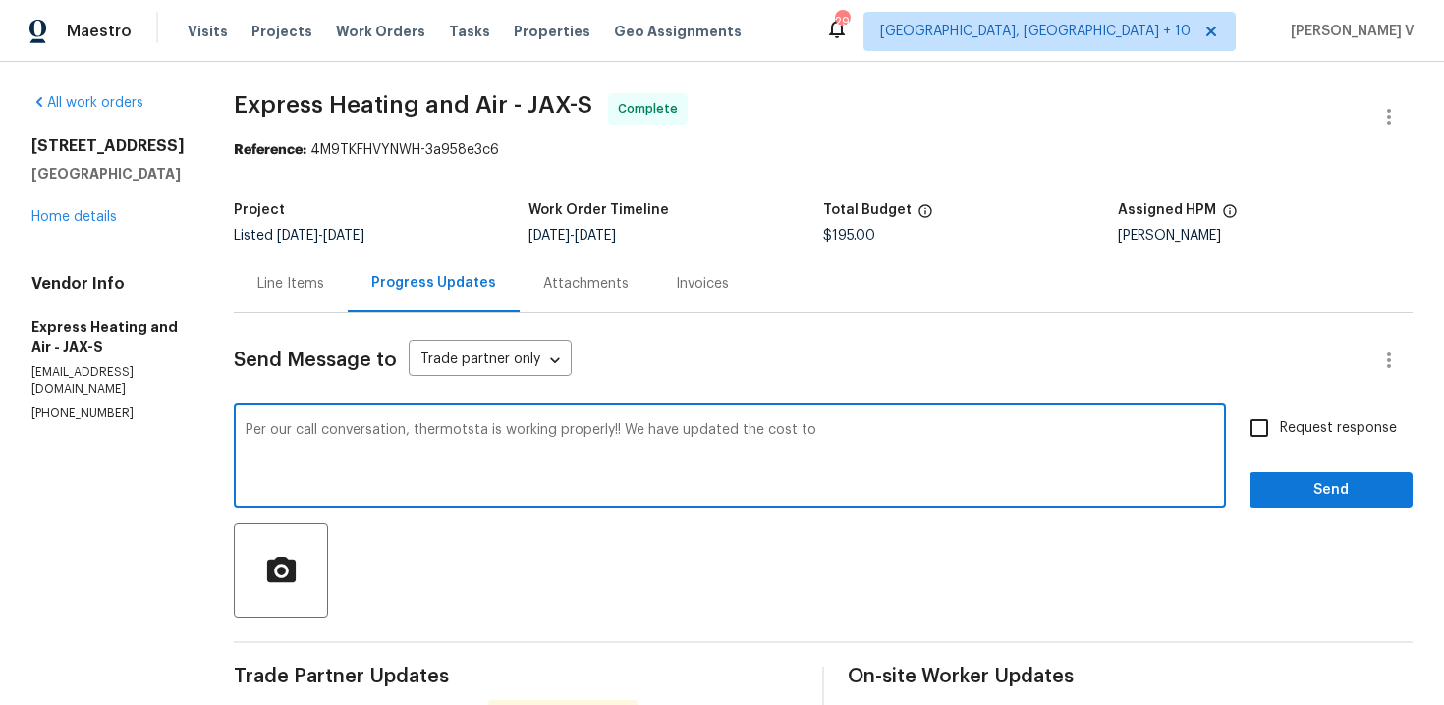
click at [859, 241] on span "$195.00" at bounding box center [849, 236] width 52 height 14
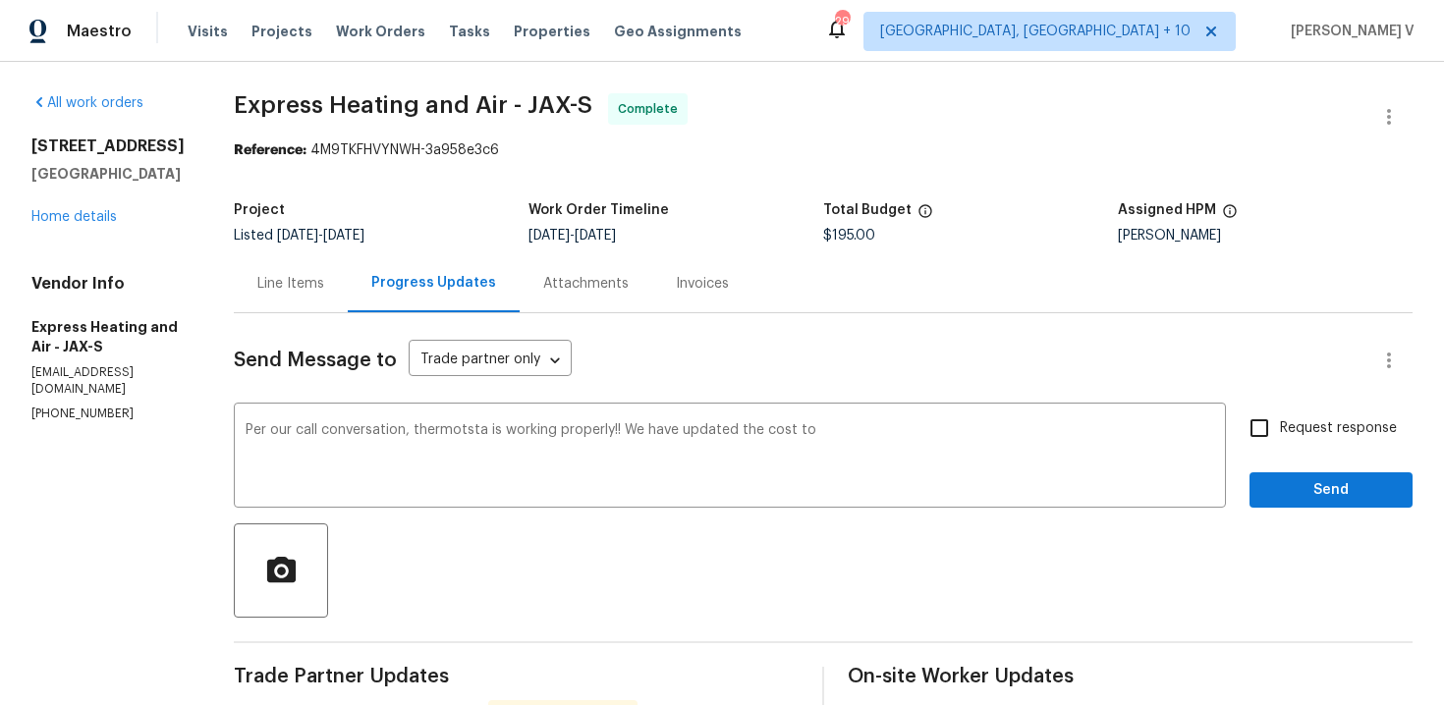
click at [859, 241] on span "$195.00" at bounding box center [849, 236] width 52 height 14
copy span "$195.00"
click at [877, 425] on textarea "Per our call conversation, thermotsta is working properly!! We have updated the…" at bounding box center [730, 457] width 969 height 69
paste textarea "$195.00"
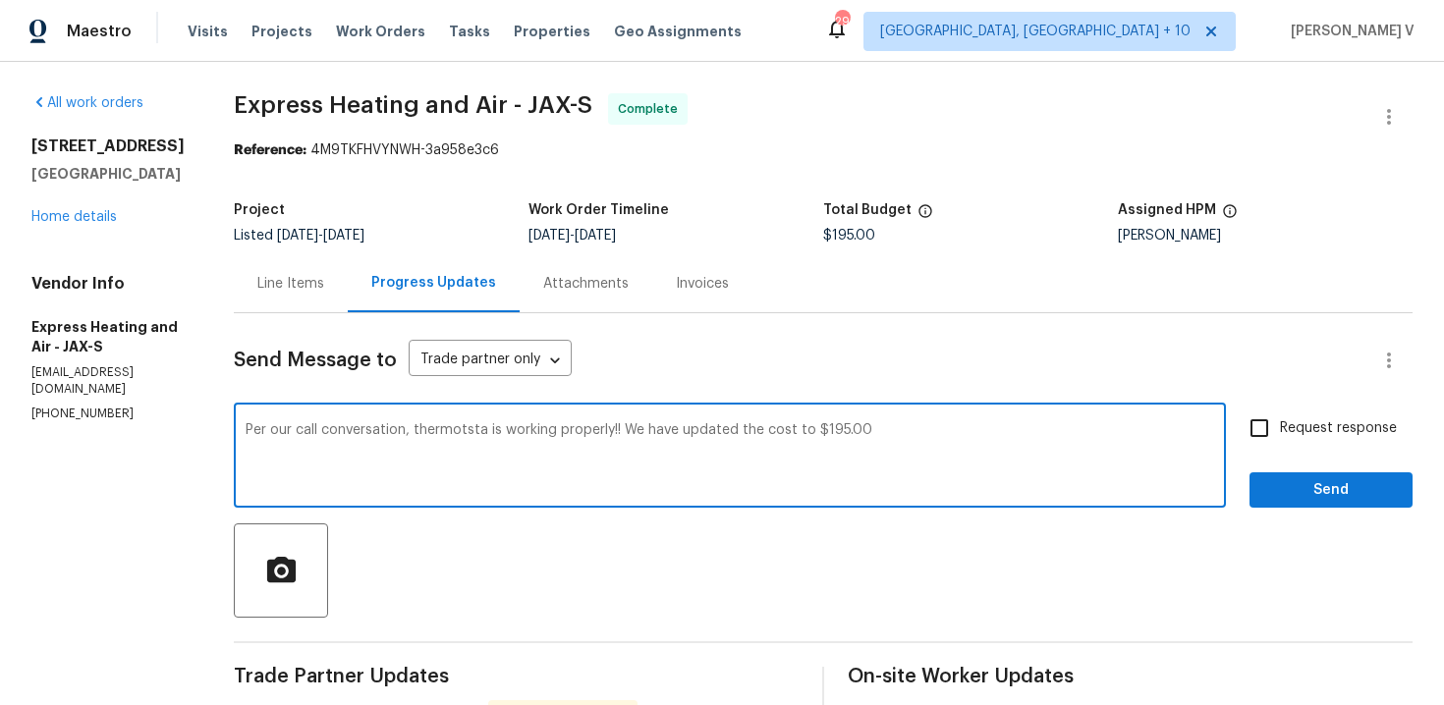
click at [877, 425] on textarea "Per our call conversation, thermotsta is working properly!! We have updated the…" at bounding box center [730, 457] width 969 height 69
click at [1075, 437] on textarea "Per our call conversation, thermotsta is working properly!! We have updated the…" at bounding box center [730, 457] width 969 height 69
click at [482, 429] on textarea "Per our call conversation, thermotsta is working properly!! We have updated the…" at bounding box center [730, 457] width 969 height 69
click at [489, 429] on textarea "Per our call conversation, thermotsta is working properly!! We have updated the…" at bounding box center [730, 457] width 969 height 69
click at [471, 432] on textarea "Per our call conversation, thermotstat is working properly!! We have updated th…" at bounding box center [730, 457] width 969 height 69
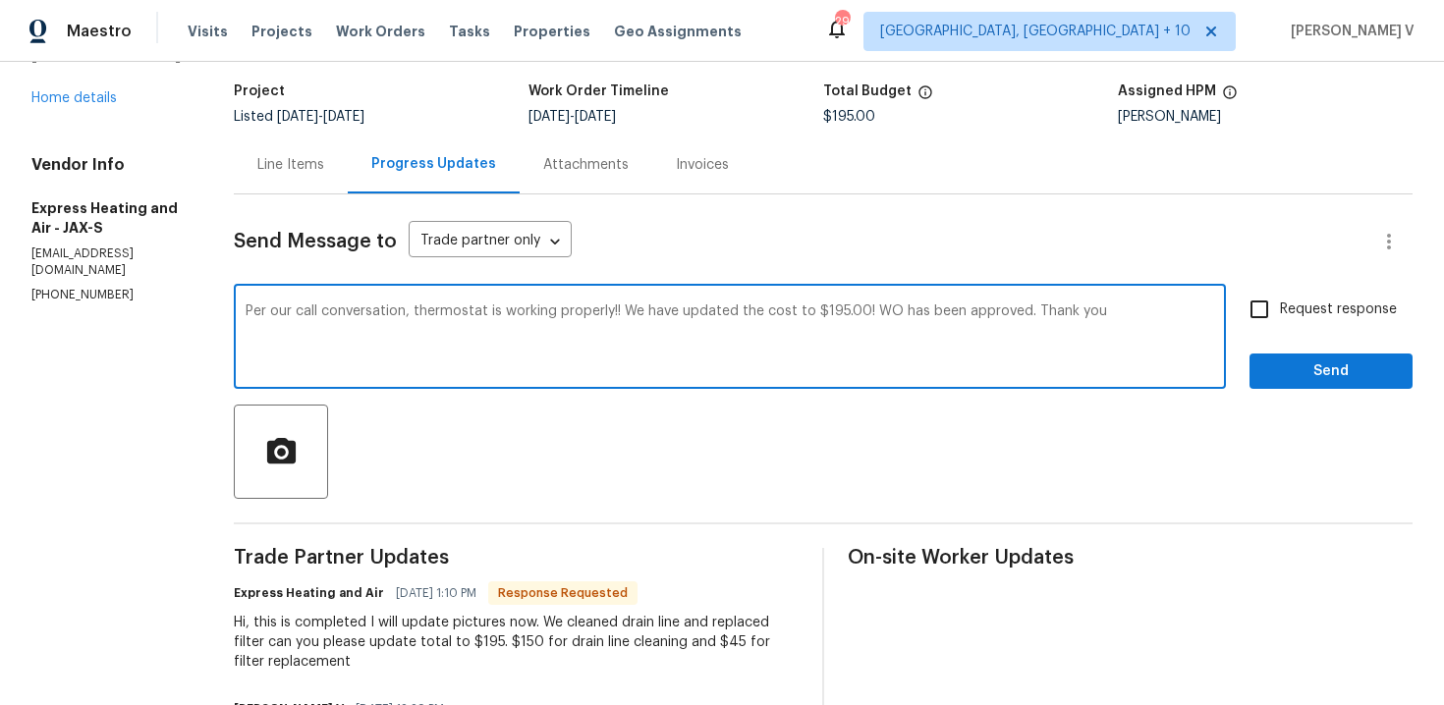
scroll to position [139, 0]
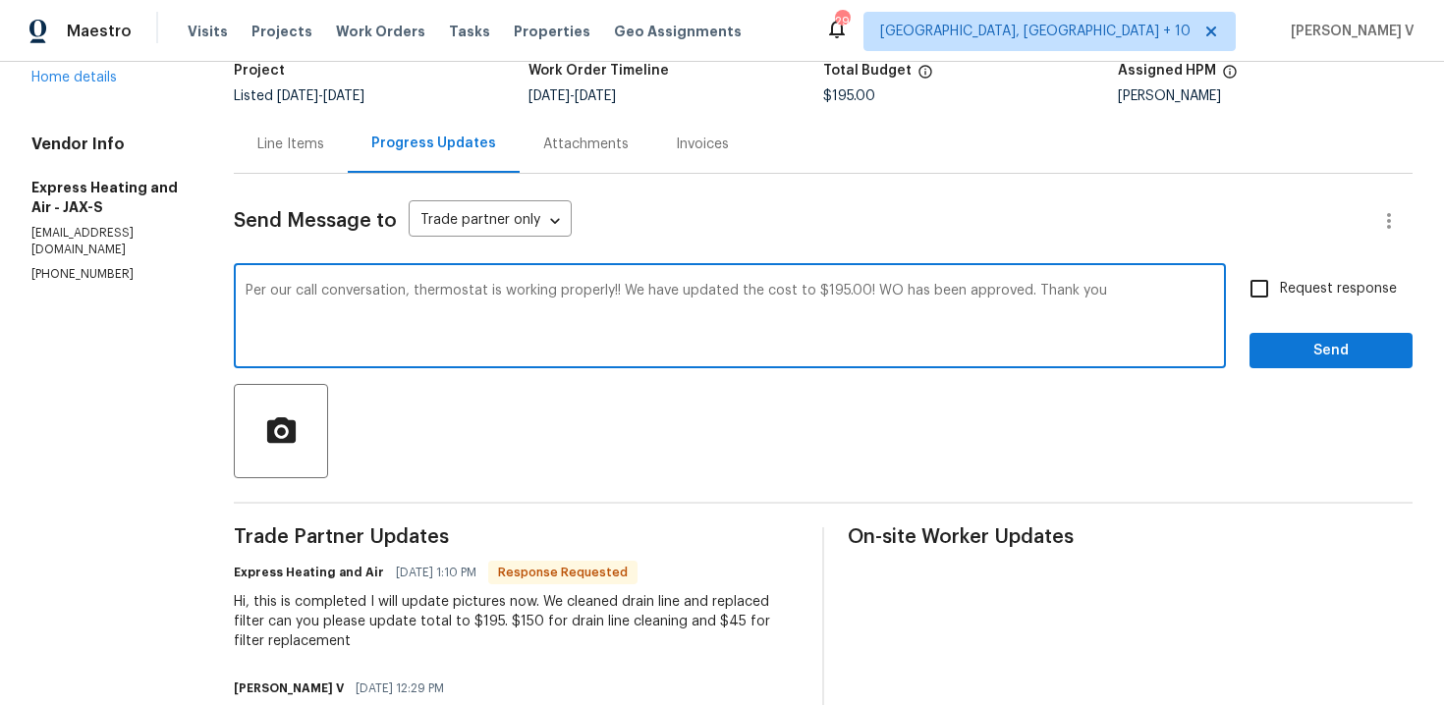
type textarea "Per our call conversation, thermostat is working properly!! We have updated the…"
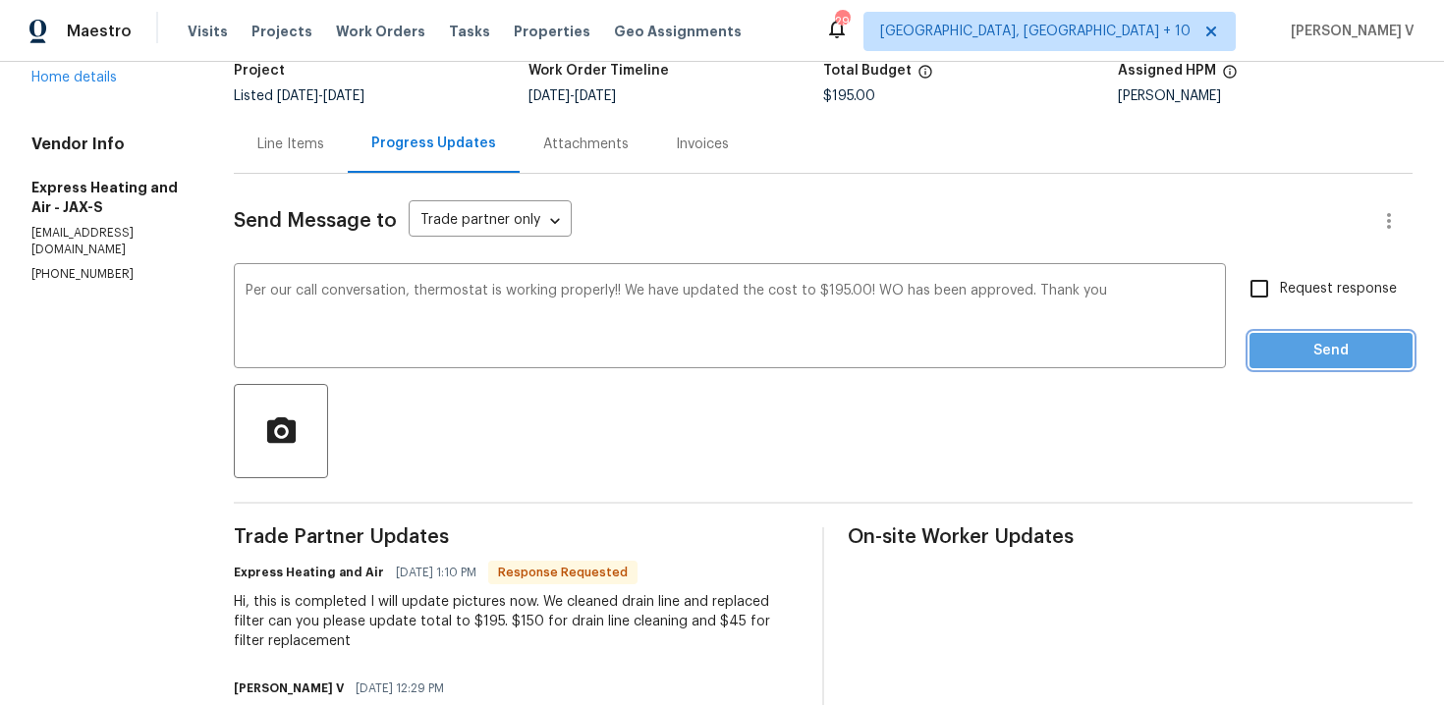
click at [1321, 348] on span "Send" at bounding box center [1331, 351] width 132 height 25
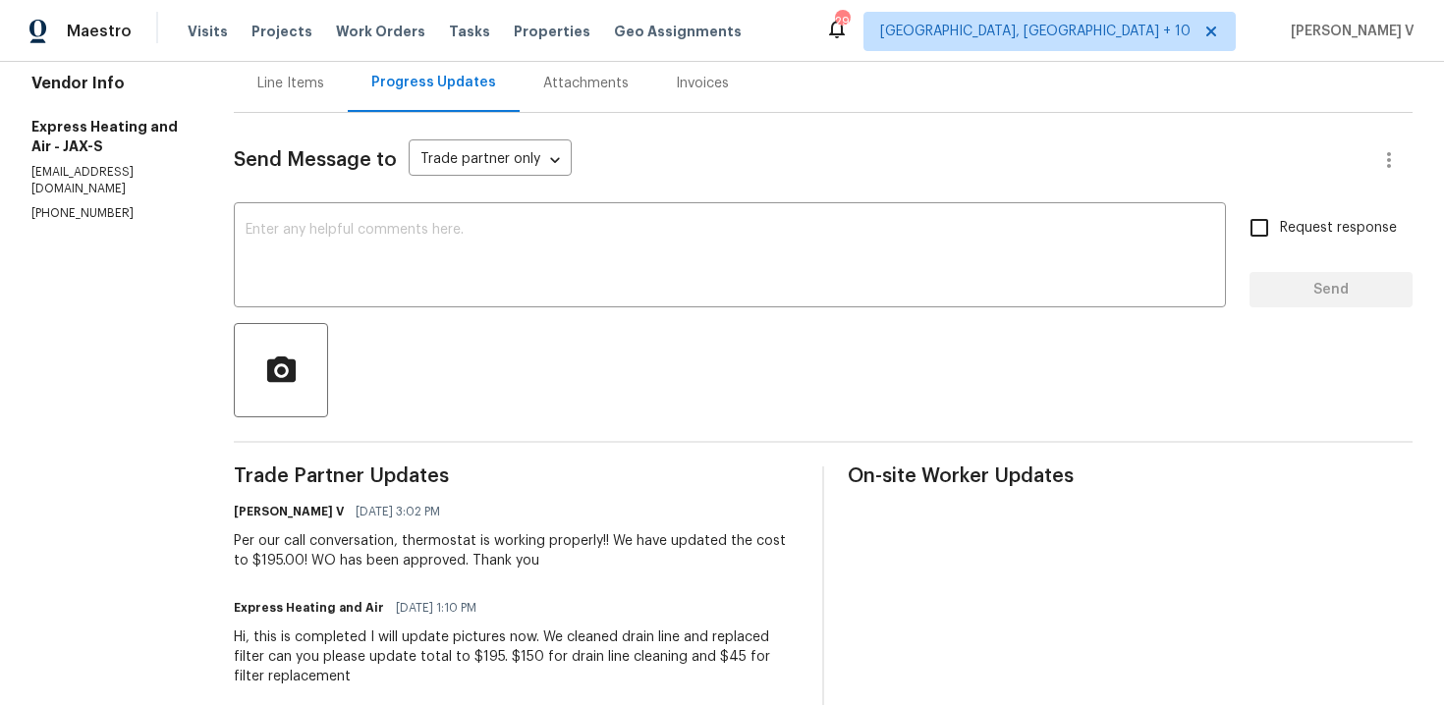
scroll to position [103, 0]
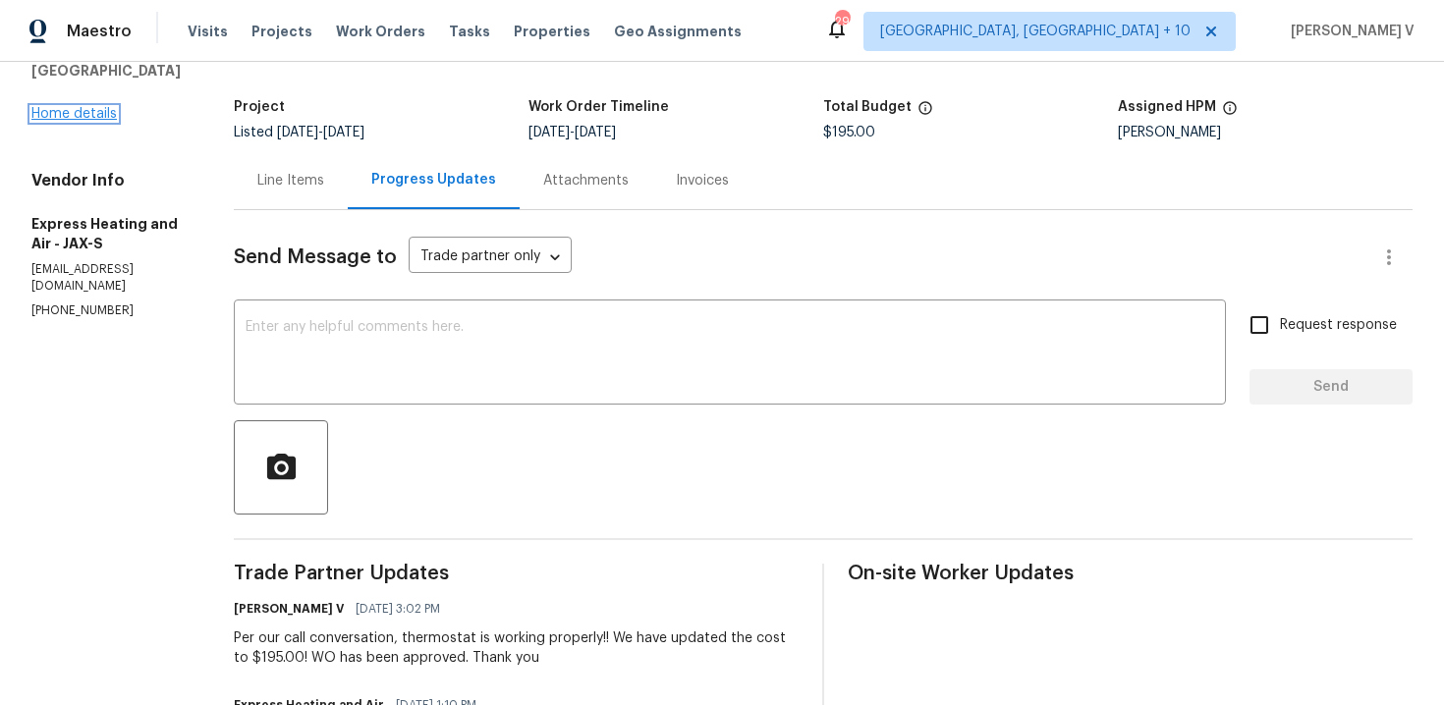
click at [111, 116] on link "Home details" at bounding box center [73, 114] width 85 height 14
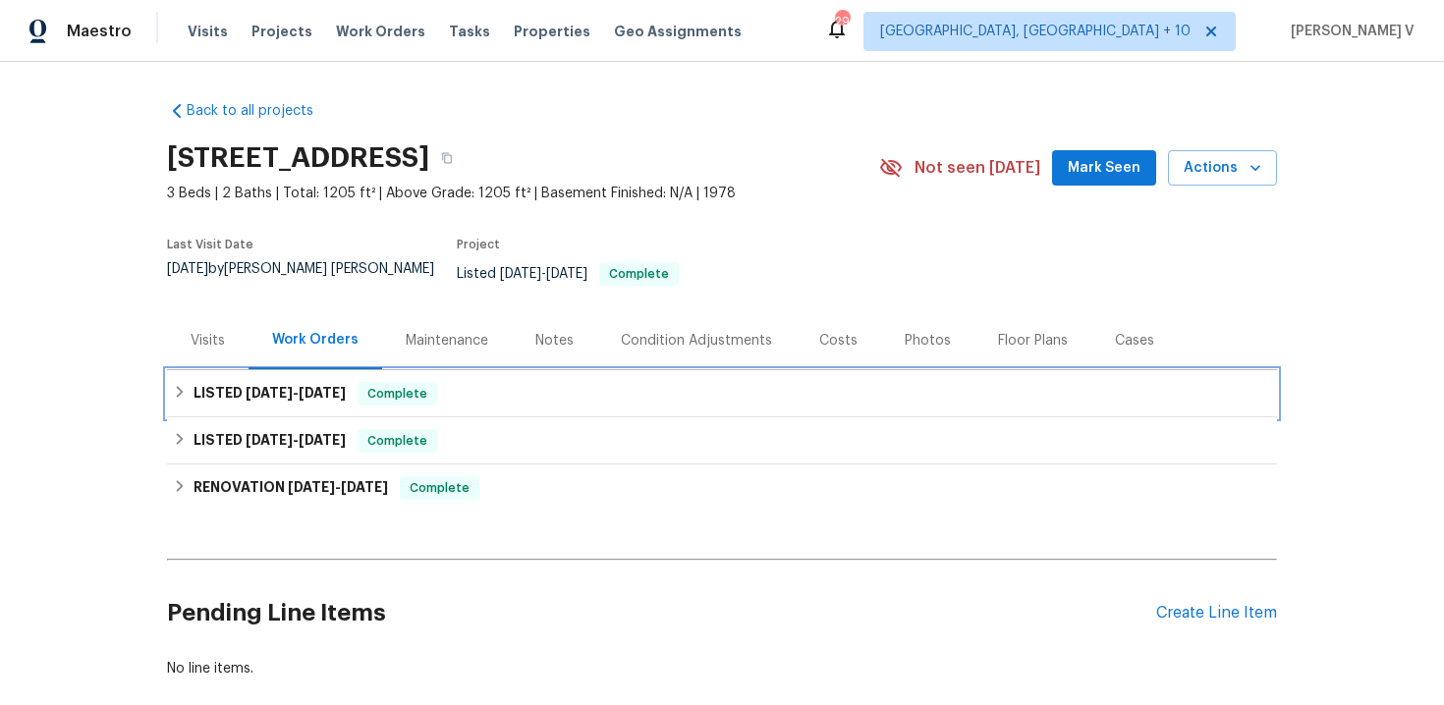
click at [321, 386] on span "[DATE]" at bounding box center [322, 393] width 47 height 14
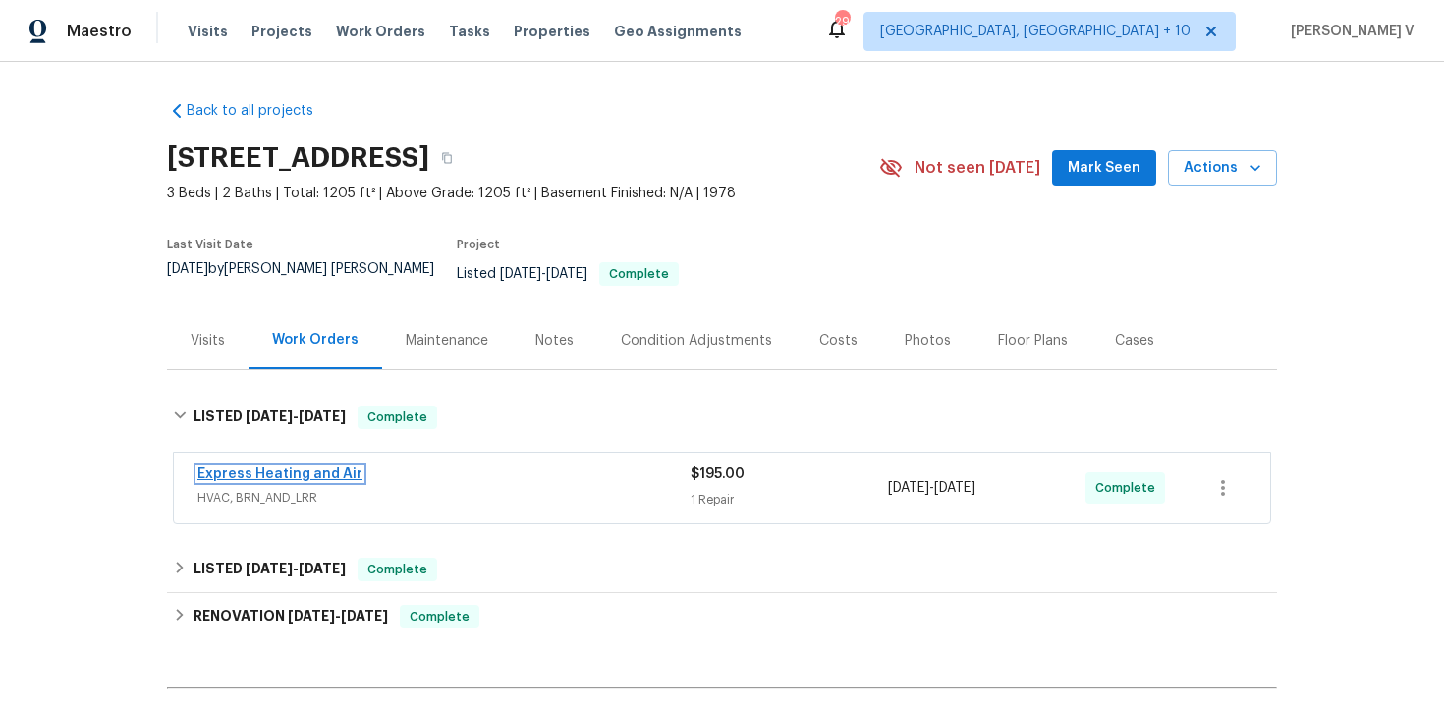
click at [296, 468] on link "Express Heating and Air" at bounding box center [279, 475] width 165 height 14
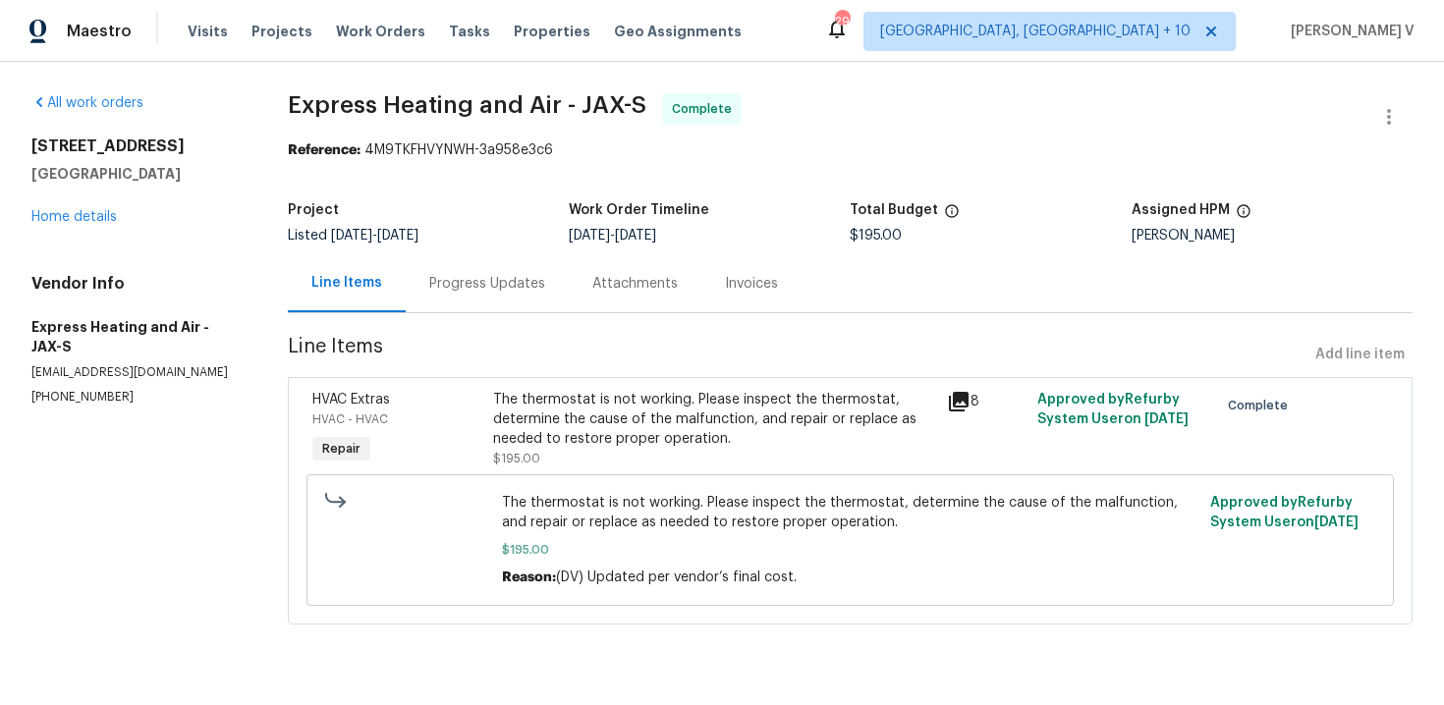
click at [514, 269] on div "Progress Updates" at bounding box center [487, 283] width 163 height 58
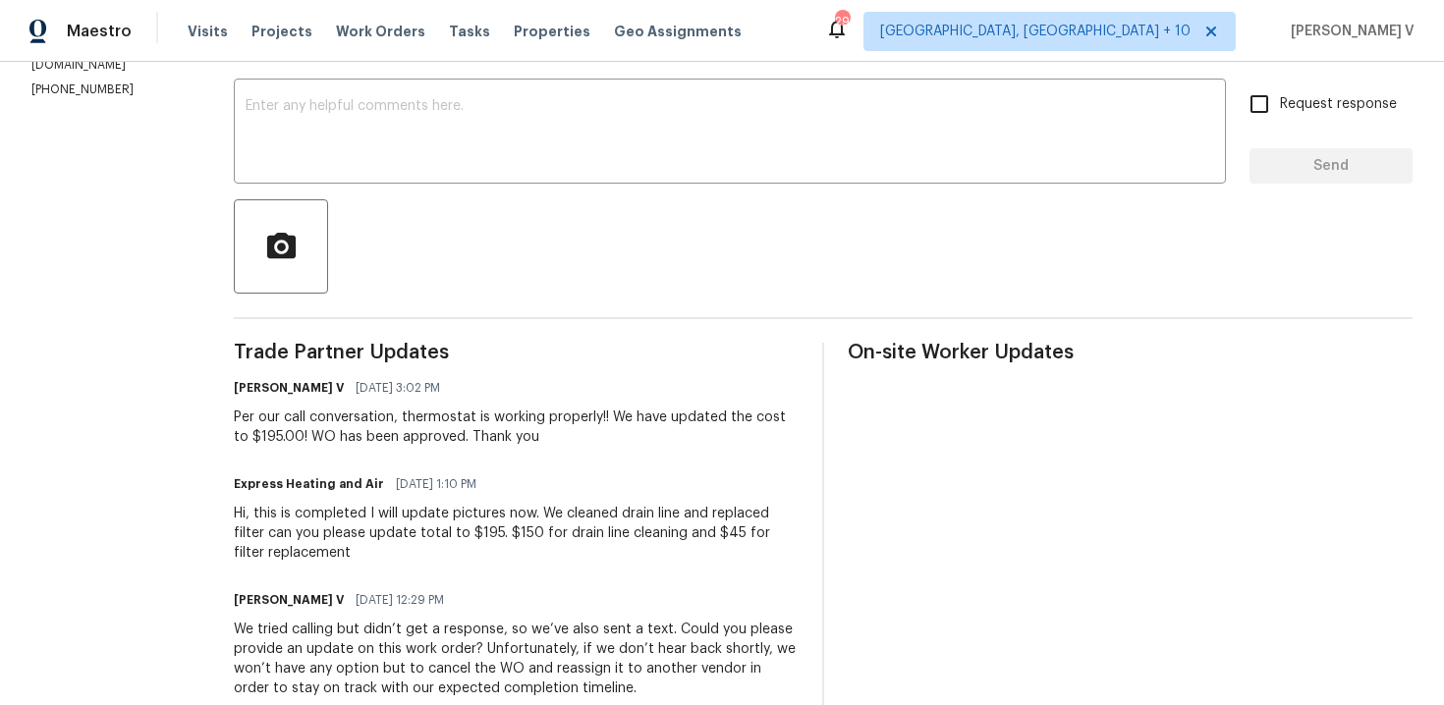
scroll to position [21, 0]
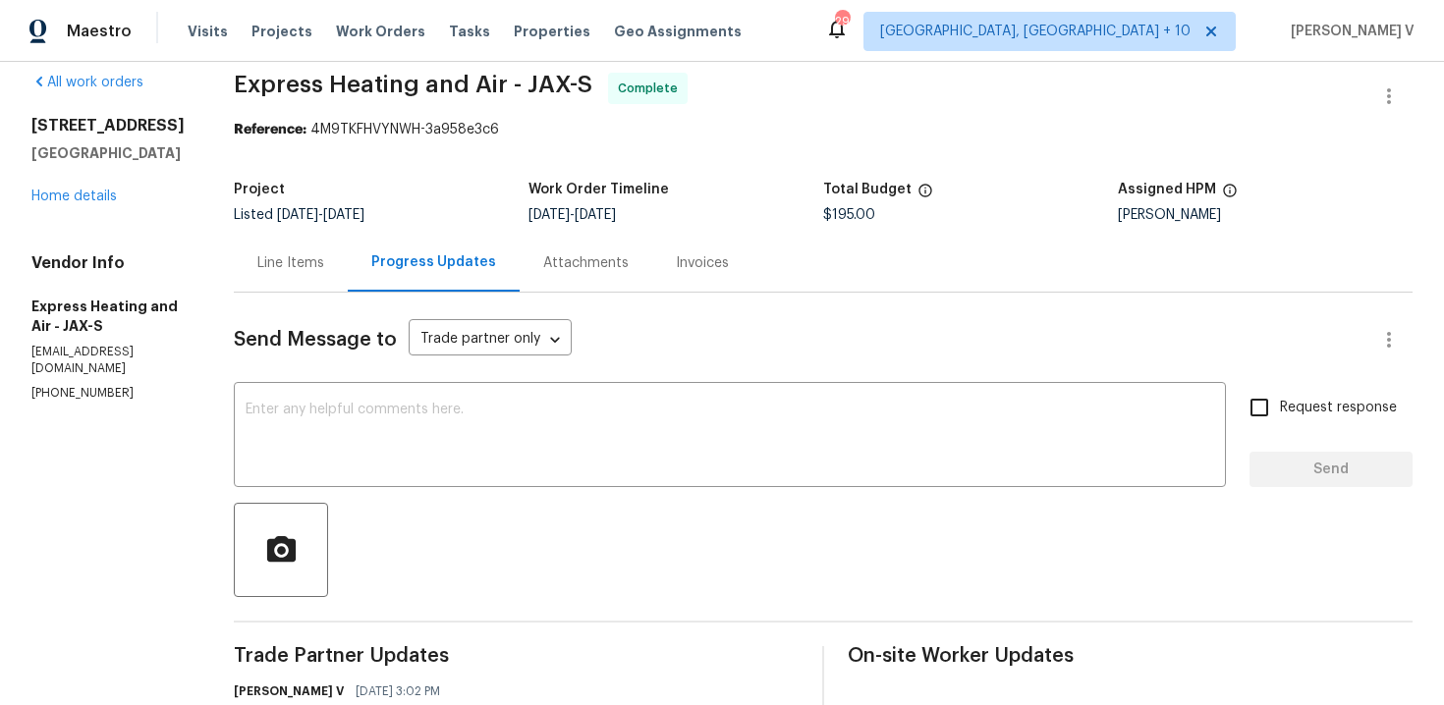
click at [304, 249] on div "Line Items" at bounding box center [291, 263] width 114 height 58
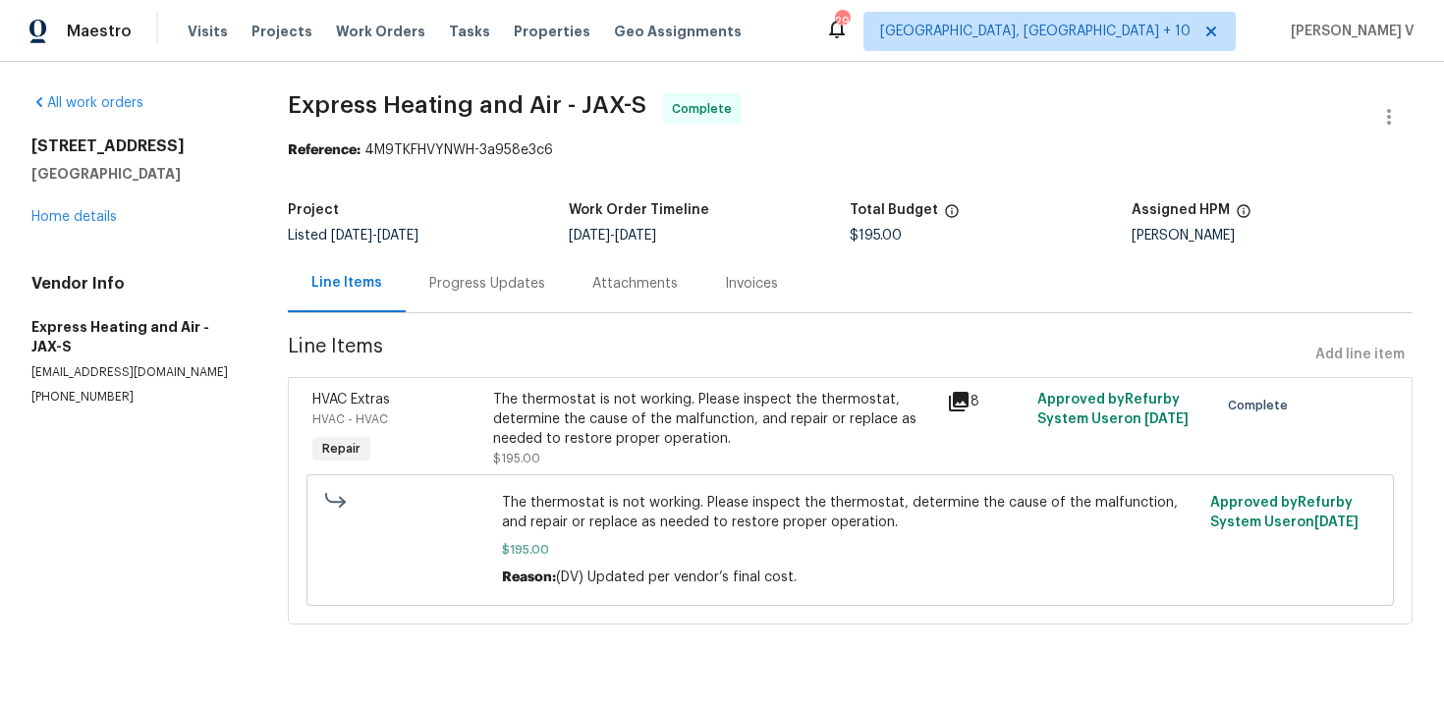
click at [608, 413] on div "The thermostat is not working. Please inspect the thermostat, determine the cau…" at bounding box center [713, 419] width 441 height 59
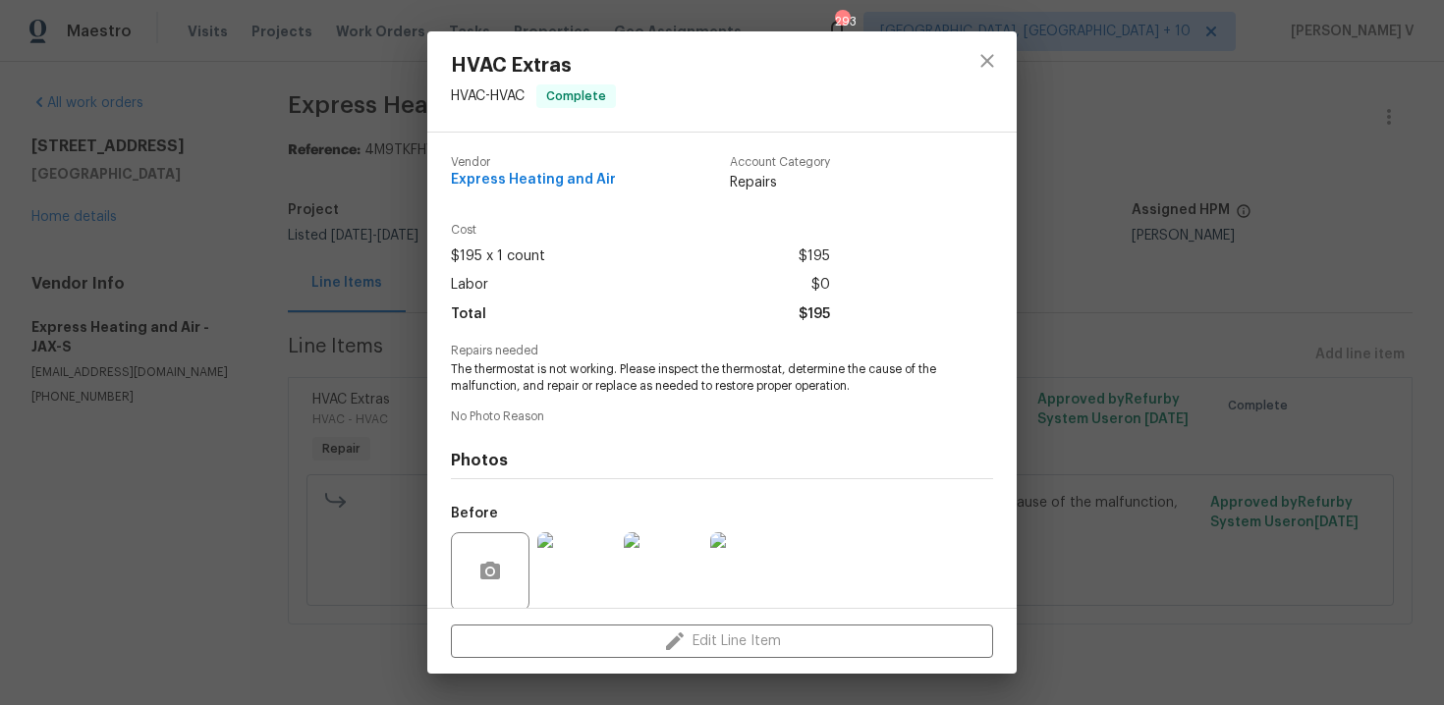
scroll to position [150, 0]
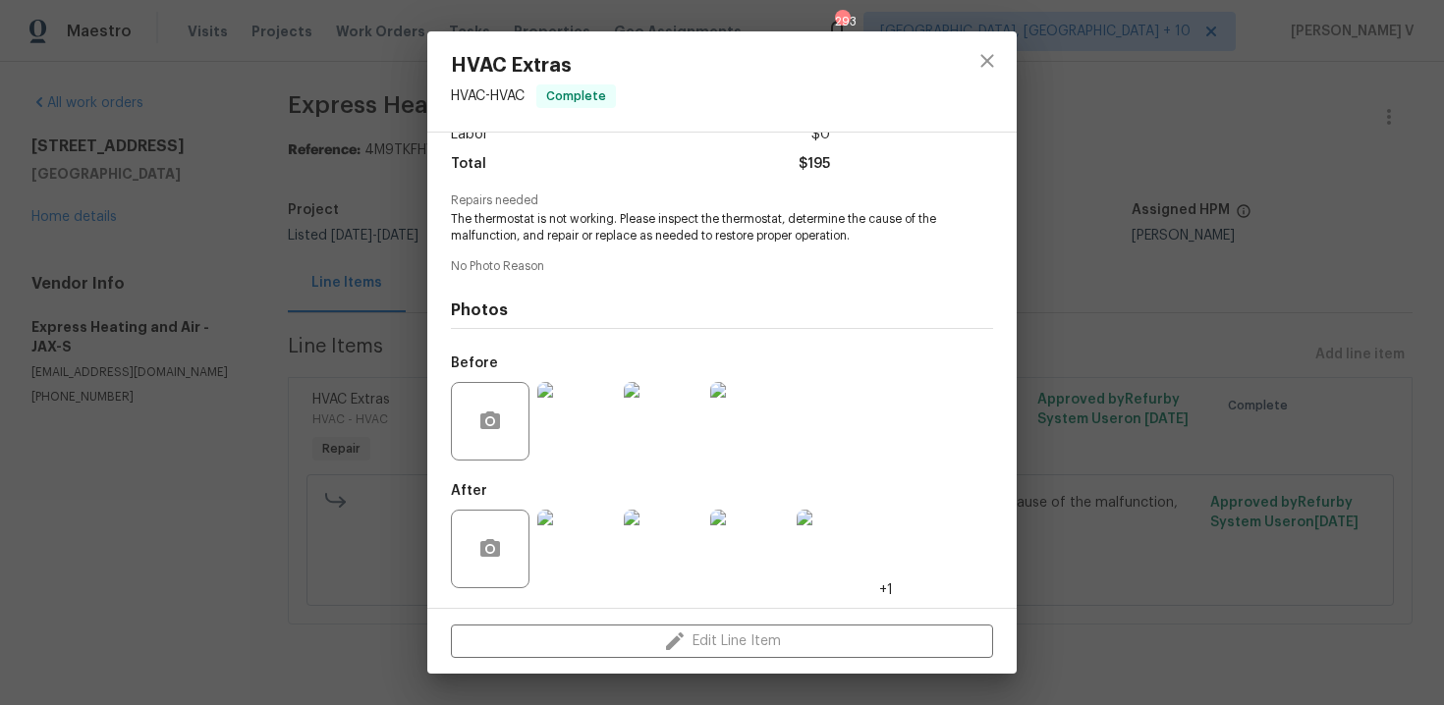
click at [566, 555] on img at bounding box center [576, 549] width 79 height 79
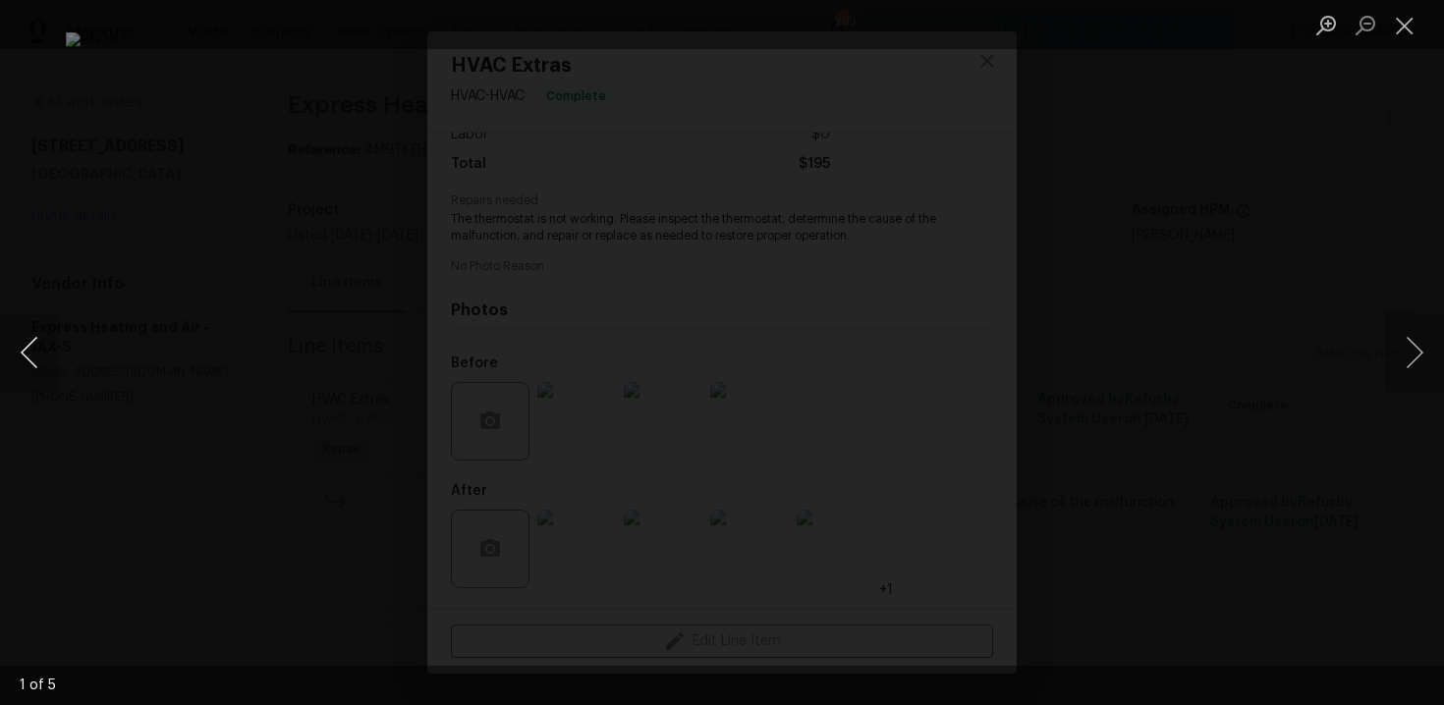
click at [45, 356] on button "Previous image" at bounding box center [29, 352] width 59 height 79
click at [209, 225] on div "Lightbox" at bounding box center [722, 352] width 1444 height 705
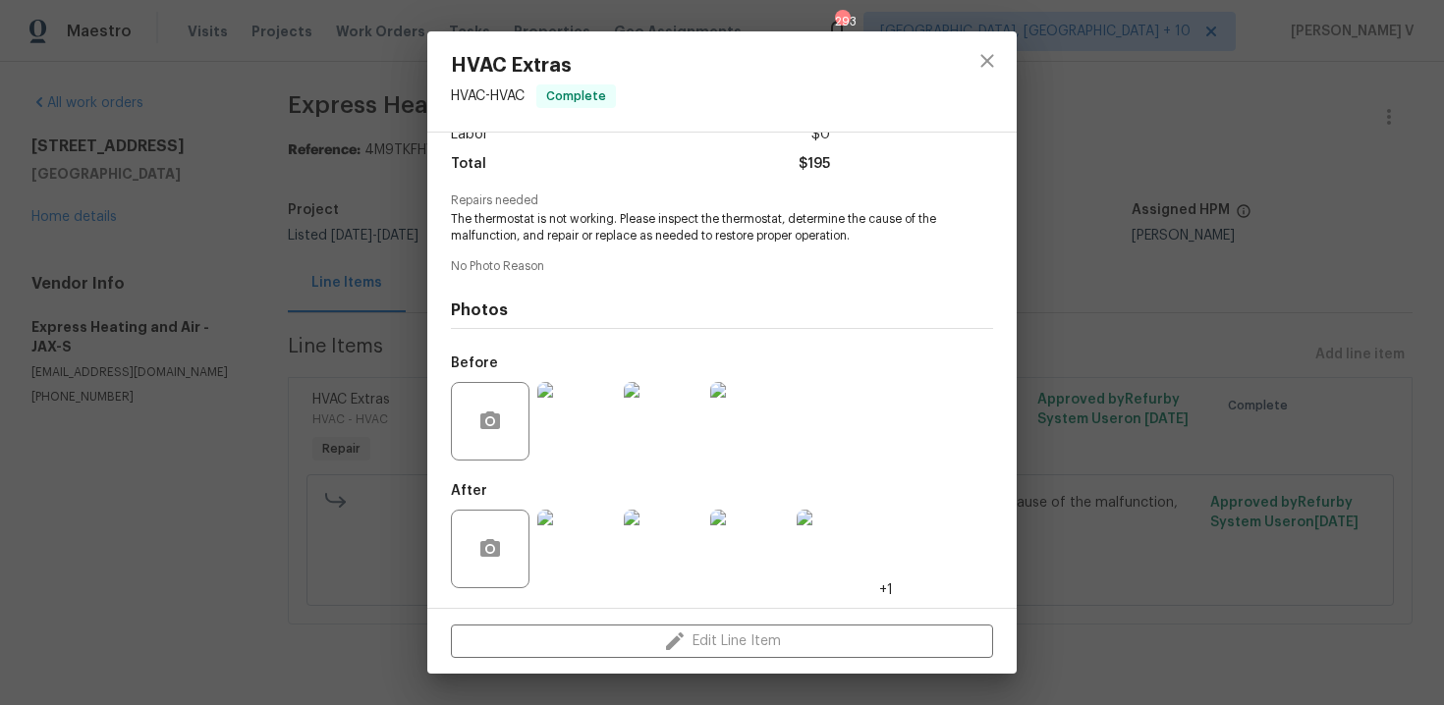
click at [209, 225] on div "HVAC Extras HVAC - HVAC Complete Vendor Express Heating and Air Account Categor…" at bounding box center [722, 352] width 1444 height 705
